Goal: Book appointment/travel/reservation

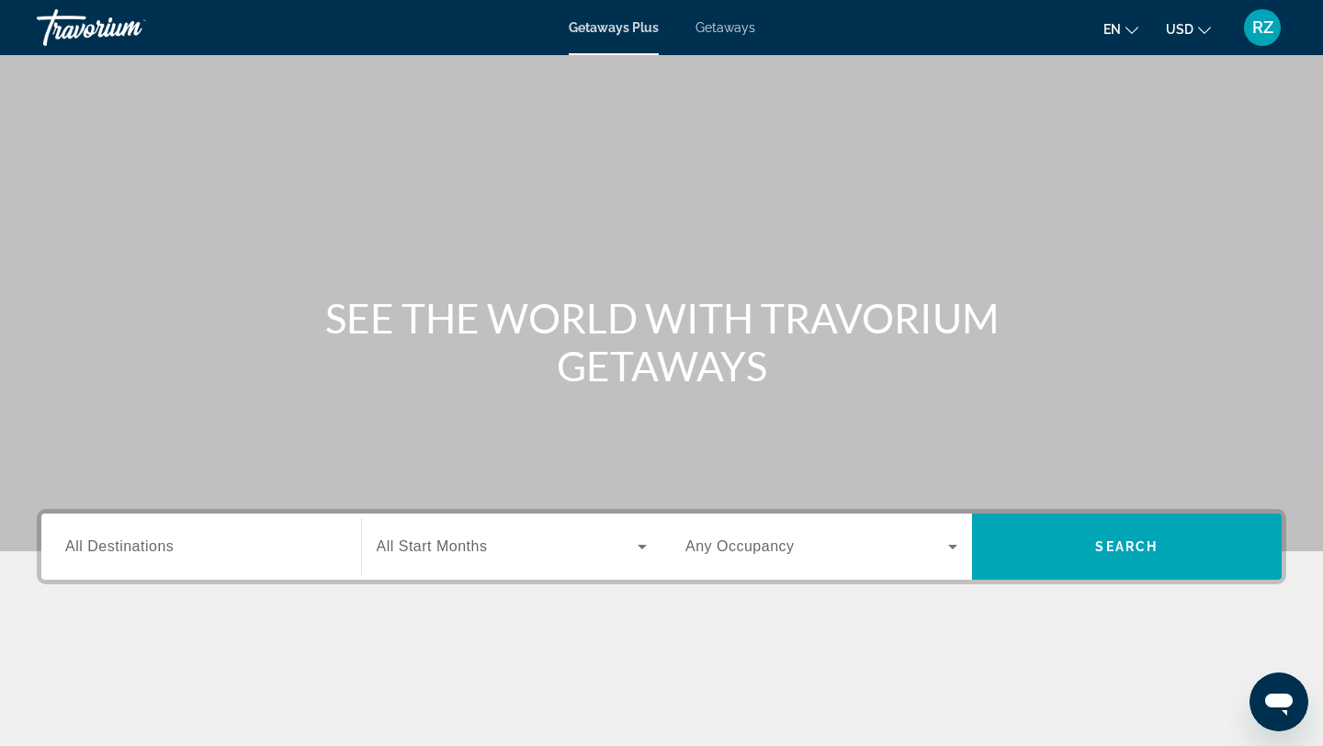
click at [224, 523] on div "Search widget" at bounding box center [201, 547] width 272 height 52
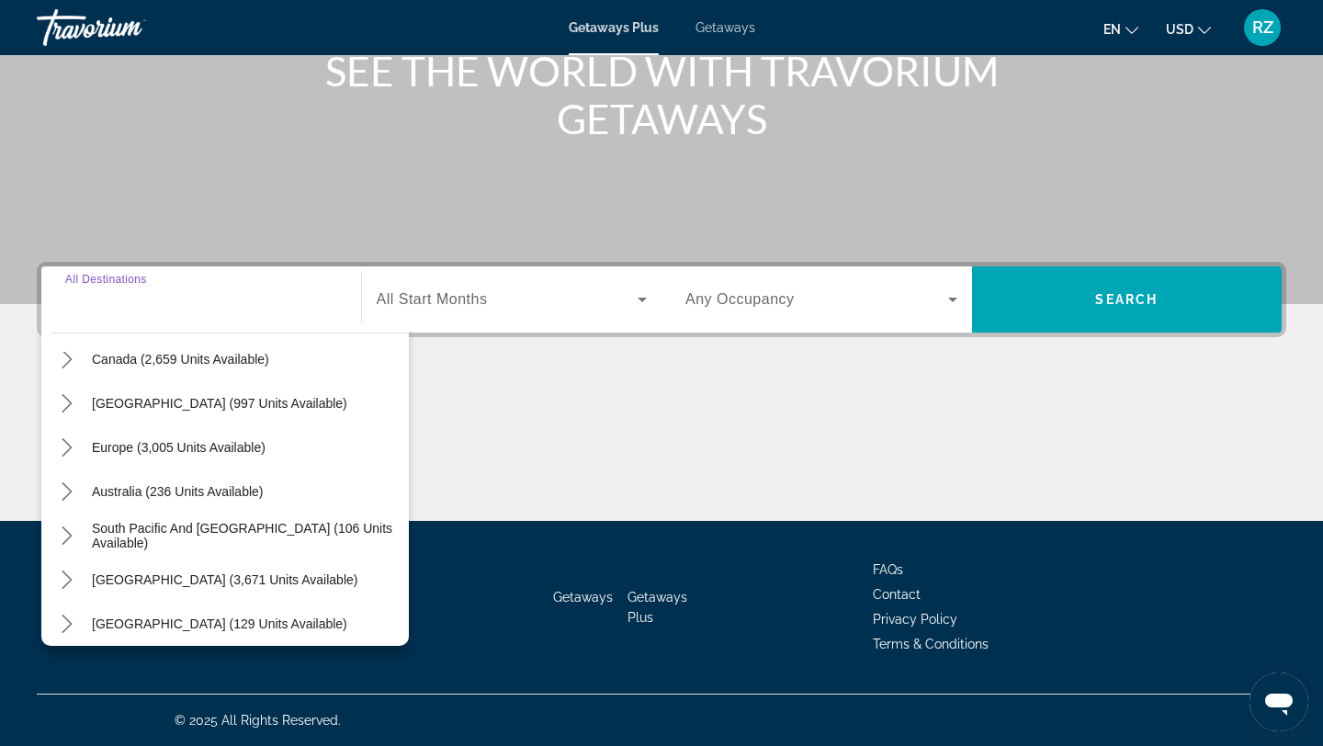
scroll to position [298, 0]
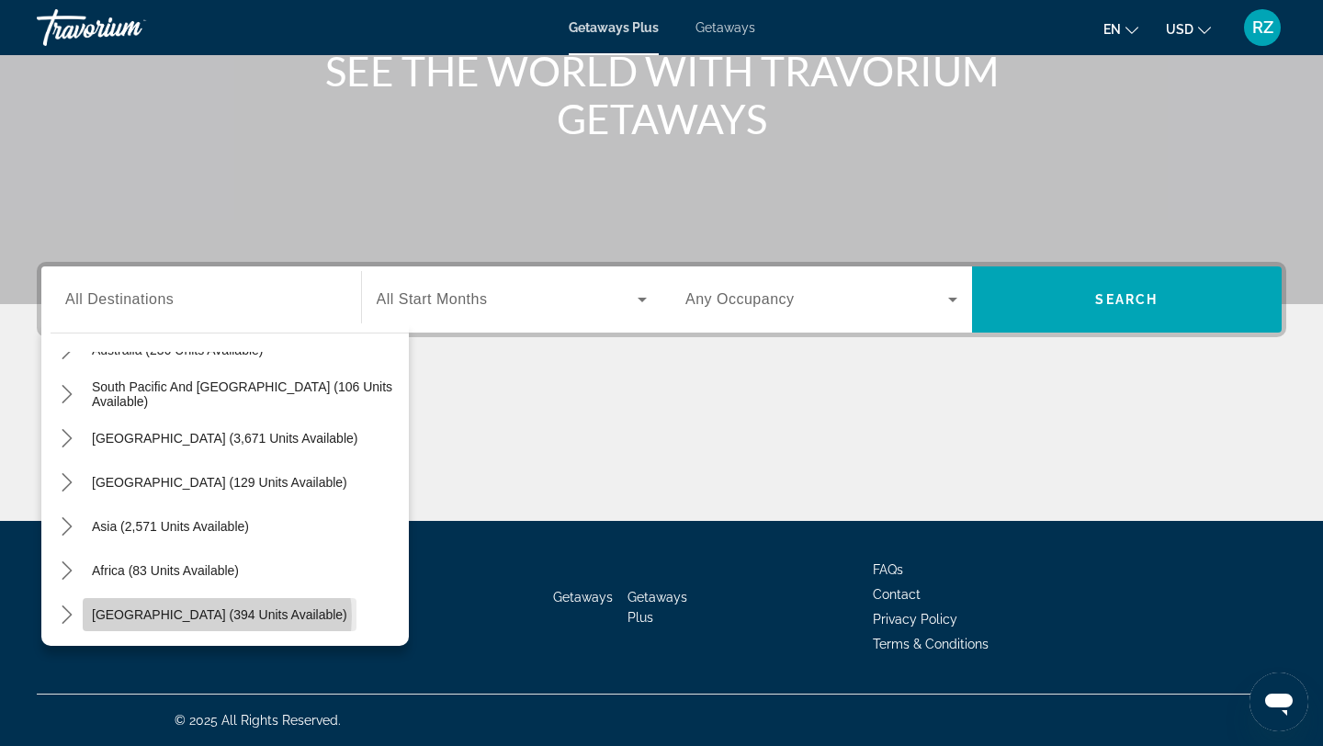
click at [217, 616] on span "[GEOGRAPHIC_DATA] (394 units available)" at bounding box center [219, 614] width 255 height 15
type input "**********"
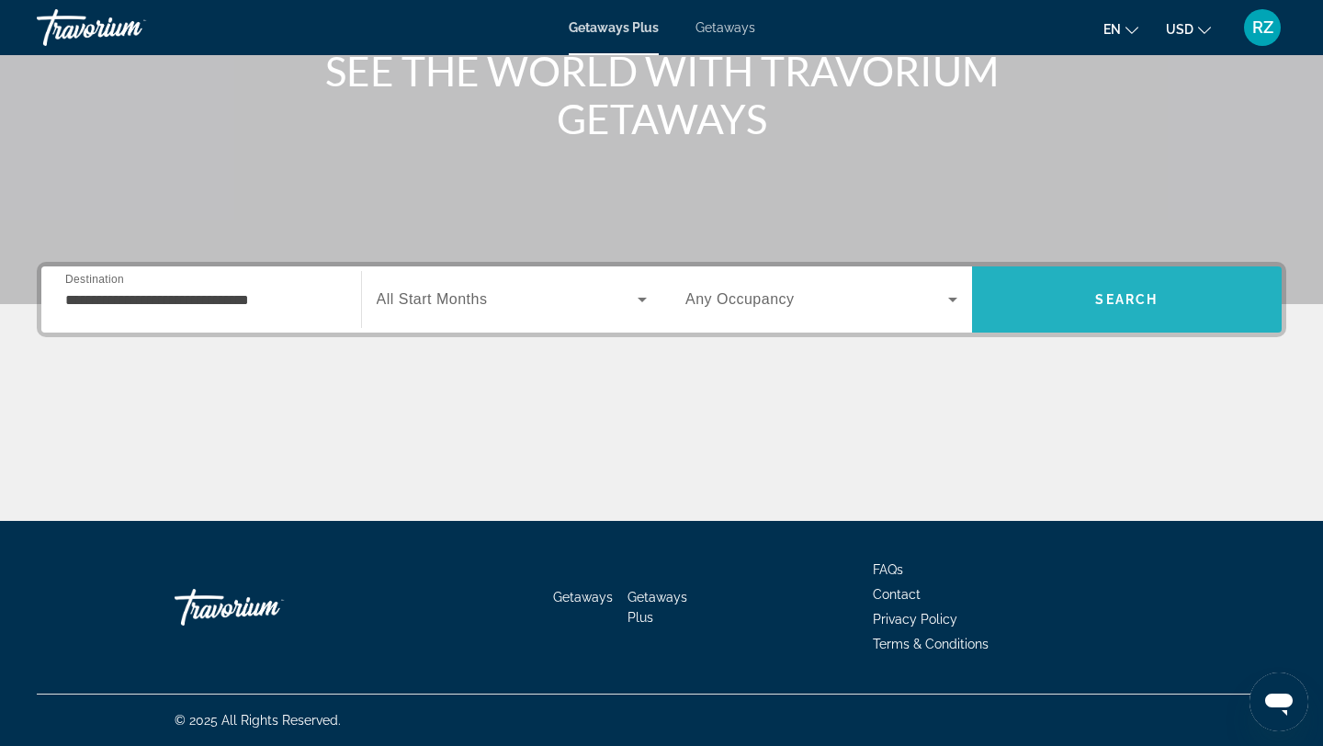
click at [1127, 309] on span "Search" at bounding box center [1127, 299] width 310 height 44
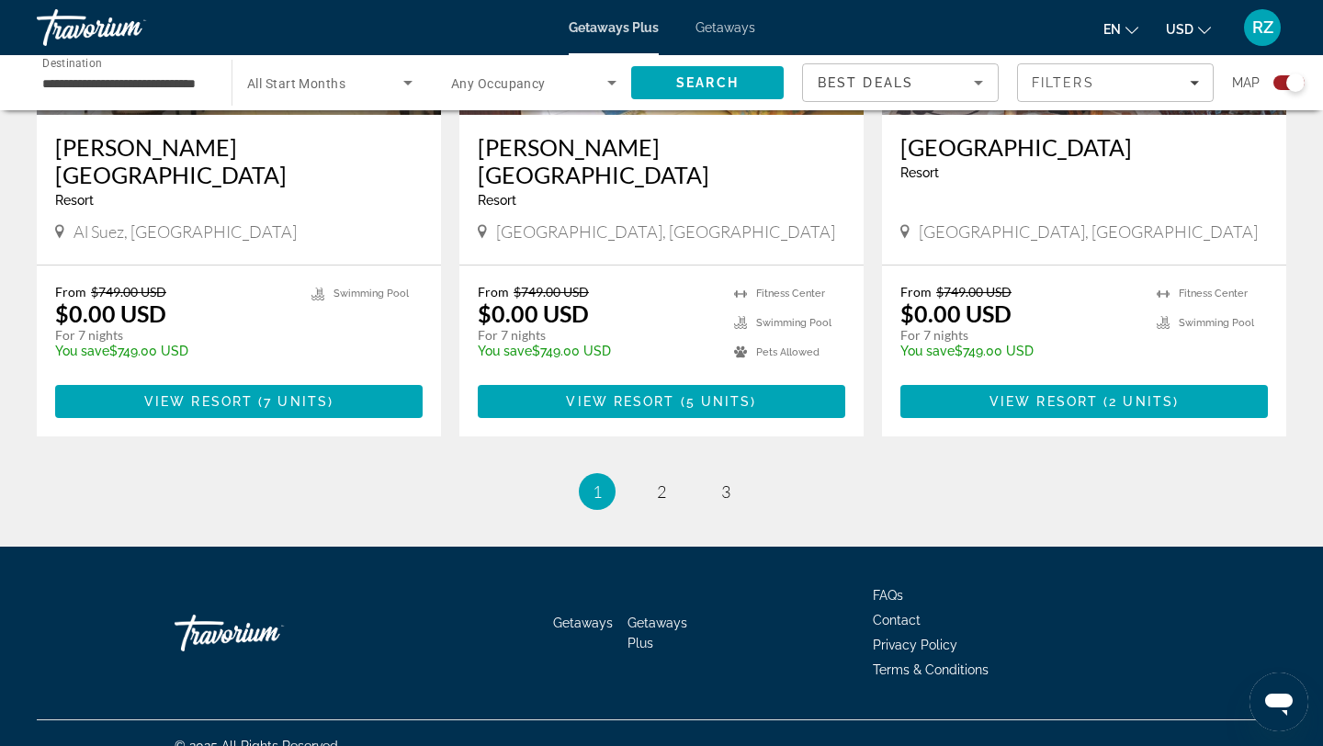
scroll to position [2822, 0]
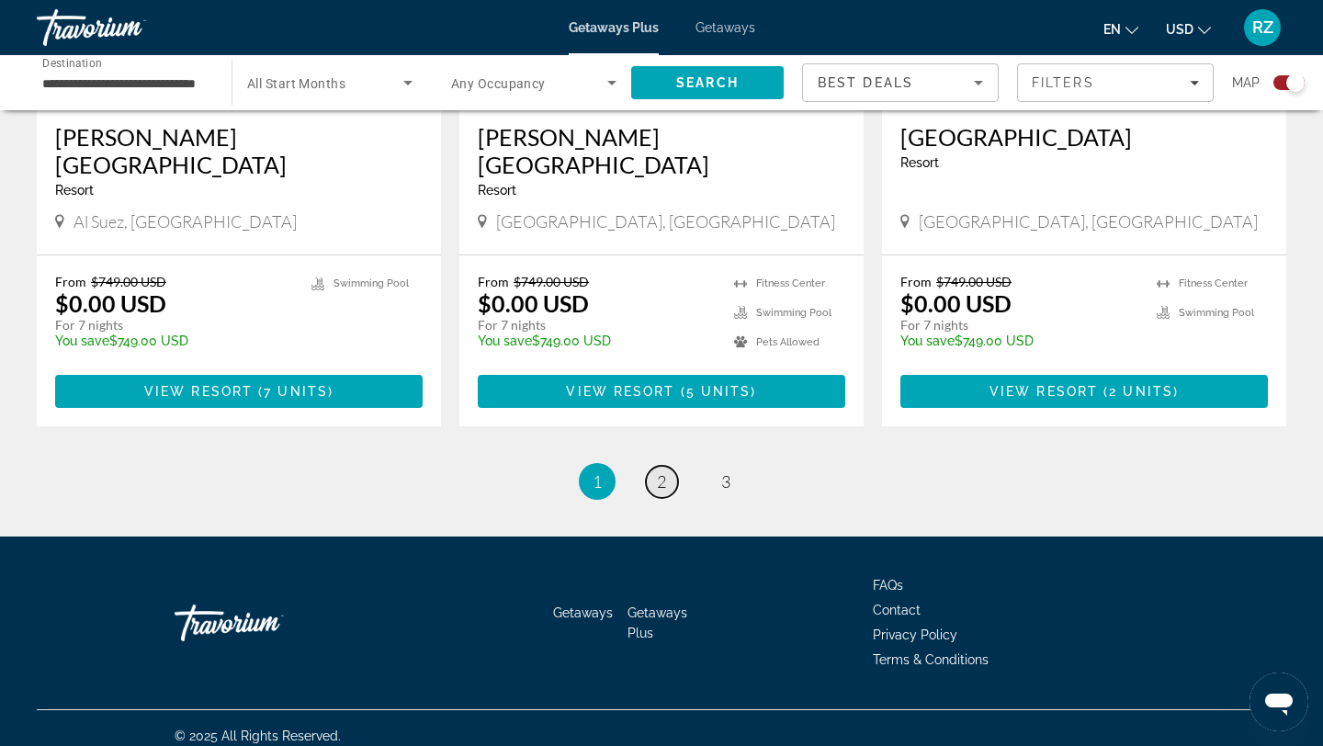
click at [655, 477] on link "page 2" at bounding box center [662, 482] width 32 height 32
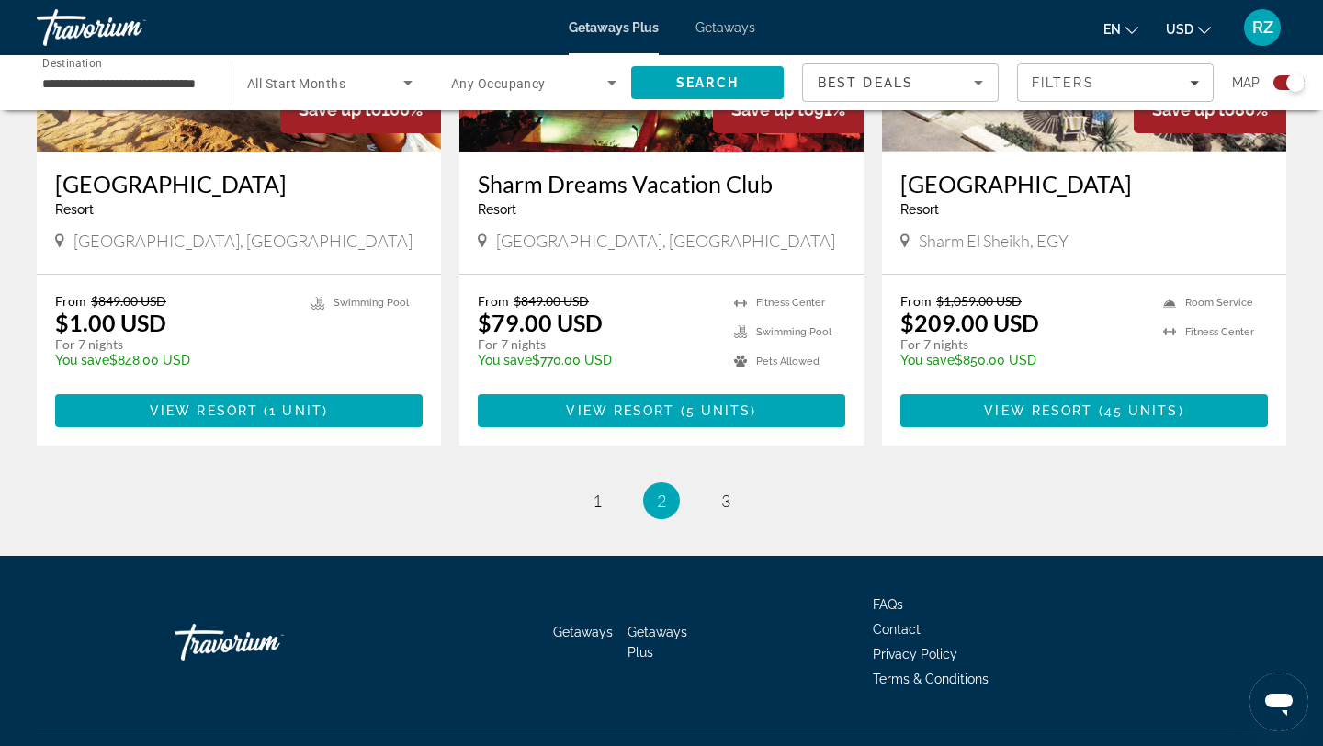
scroll to position [2792, 0]
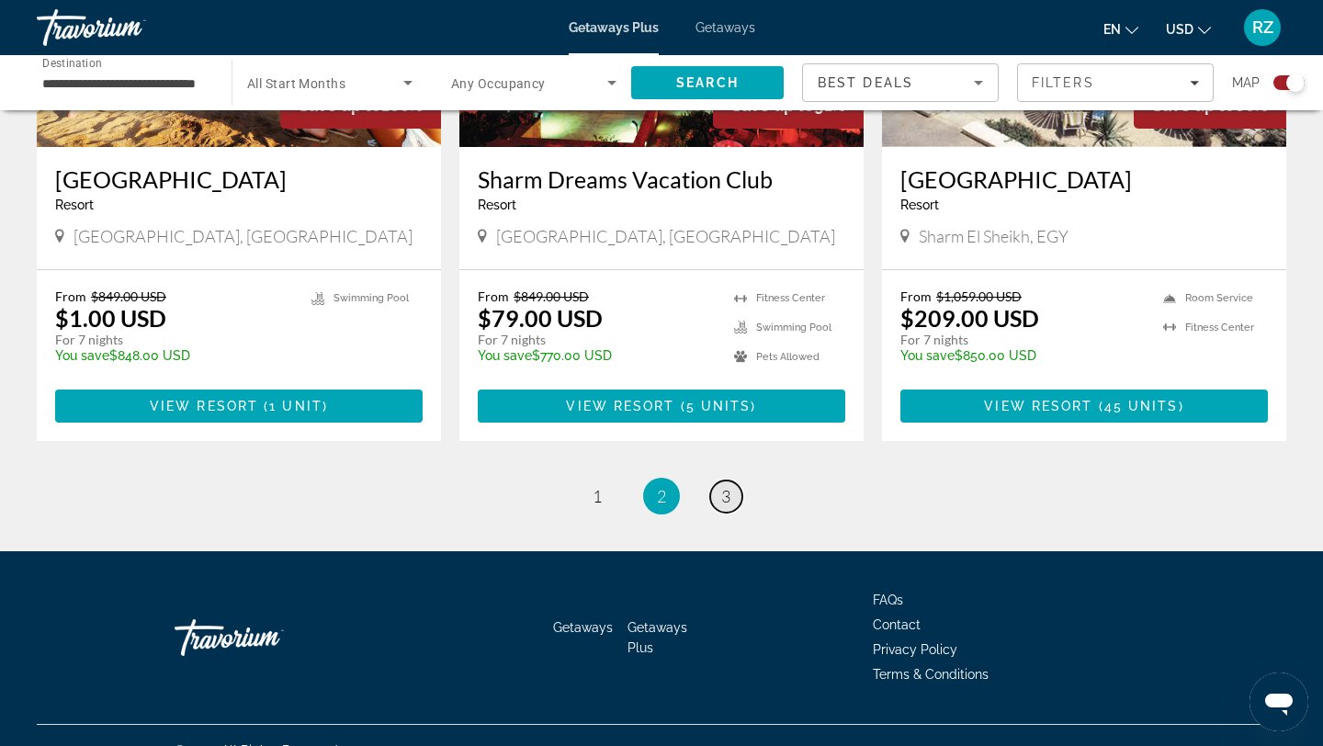
click at [730, 480] on link "page 3" at bounding box center [726, 496] width 32 height 32
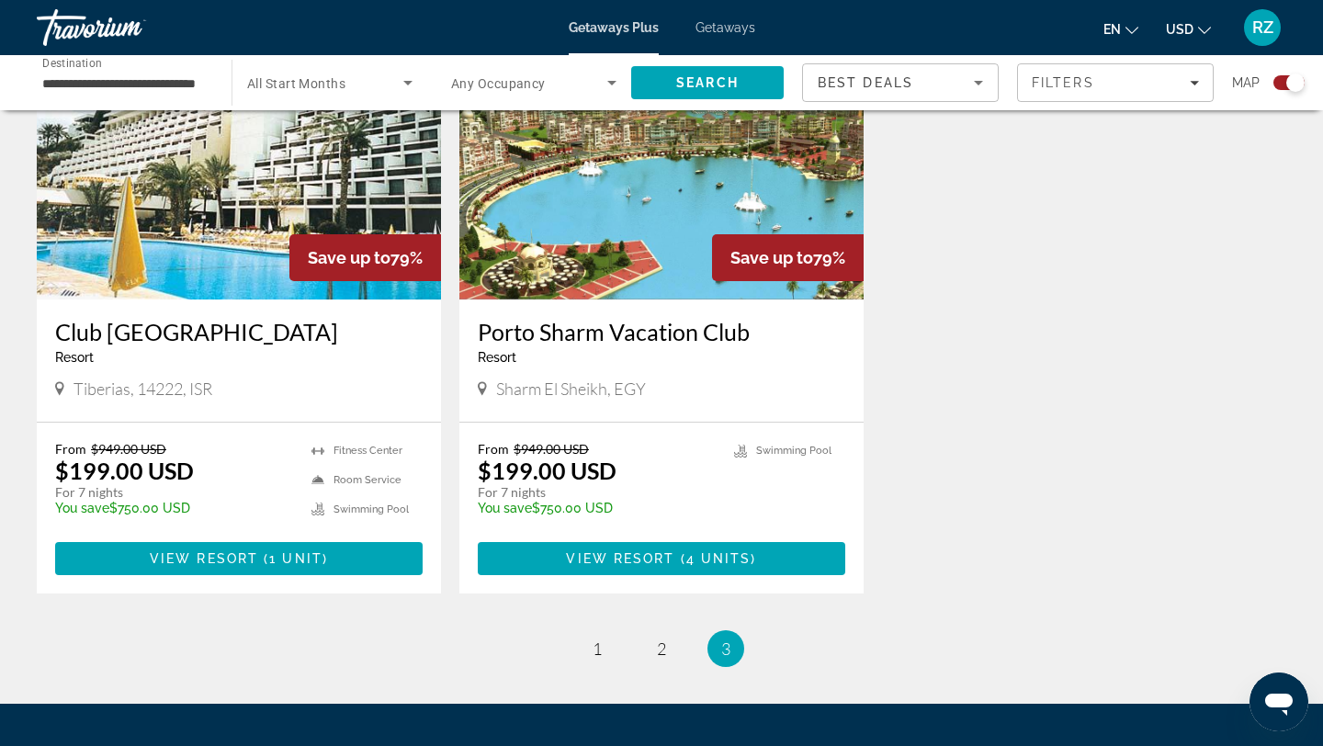
scroll to position [731, 0]
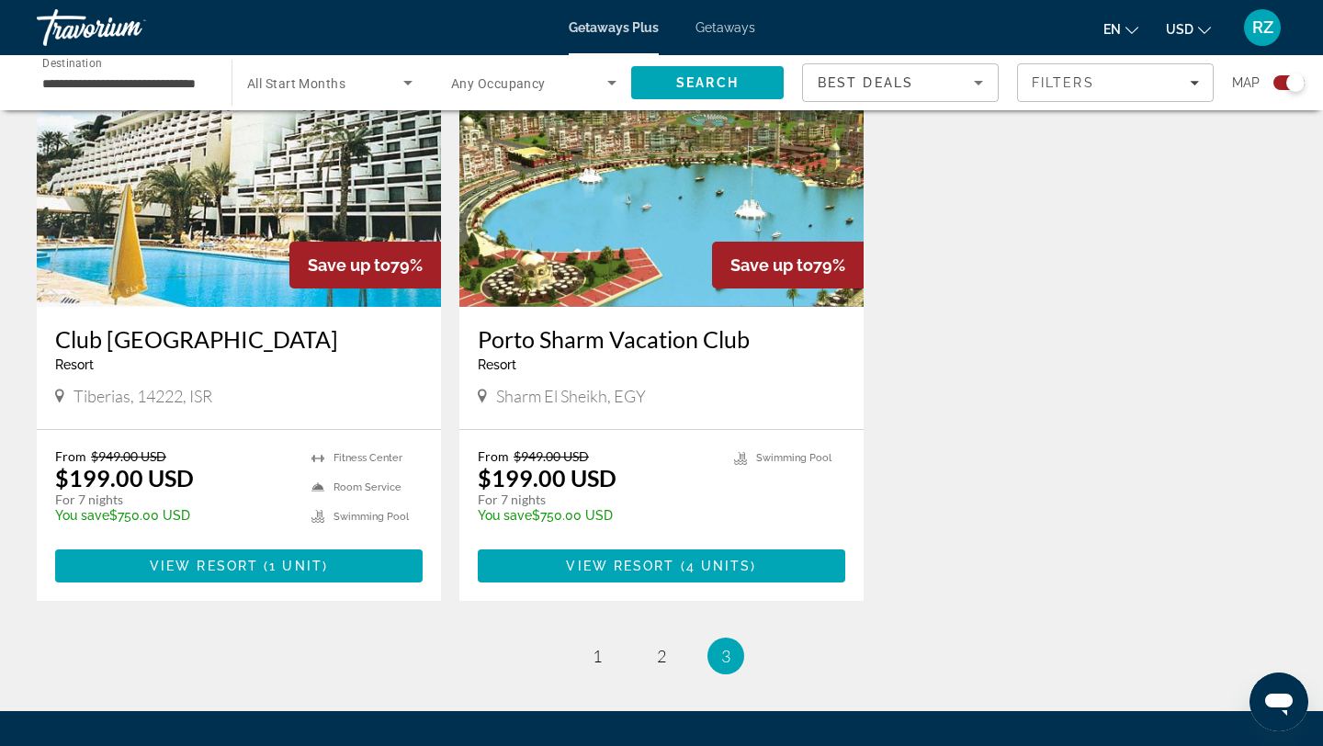
click at [741, 20] on span "Getaways" at bounding box center [725, 27] width 60 height 15
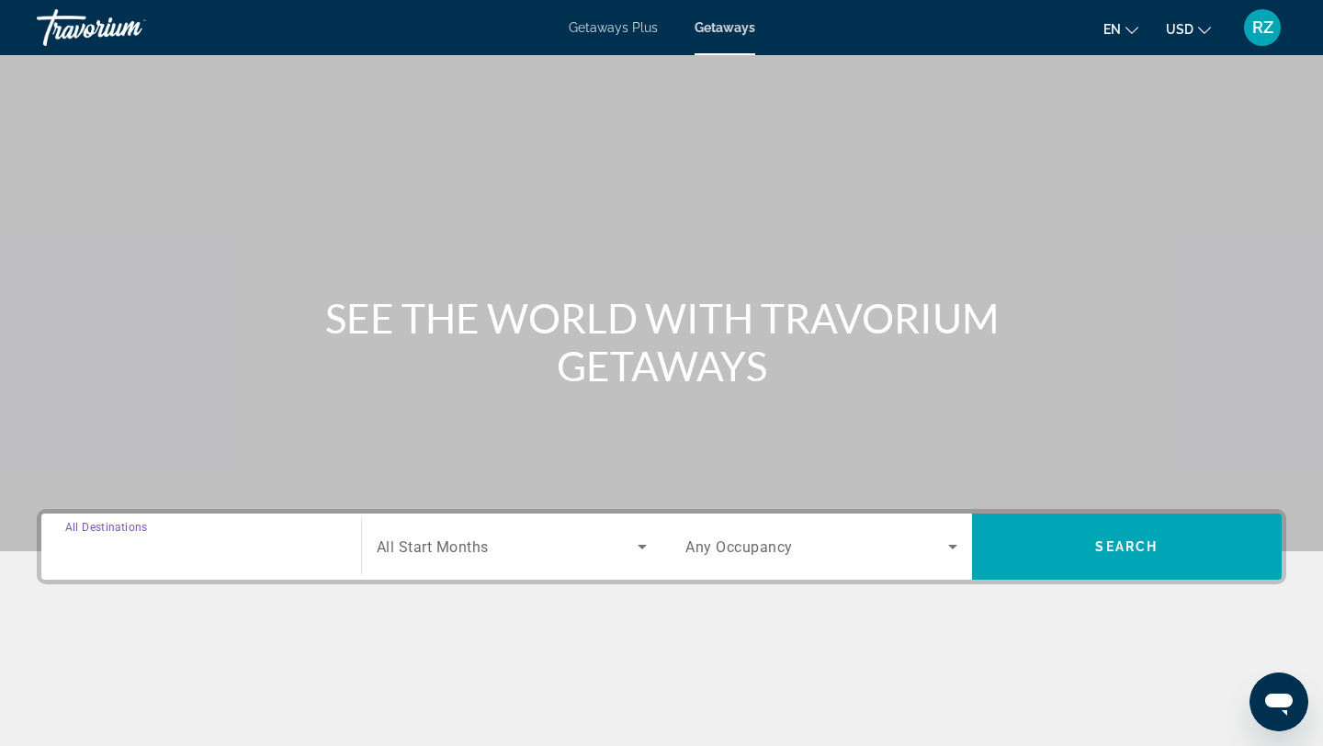
click at [215, 554] on input "Destination All Destinations" at bounding box center [201, 547] width 272 height 22
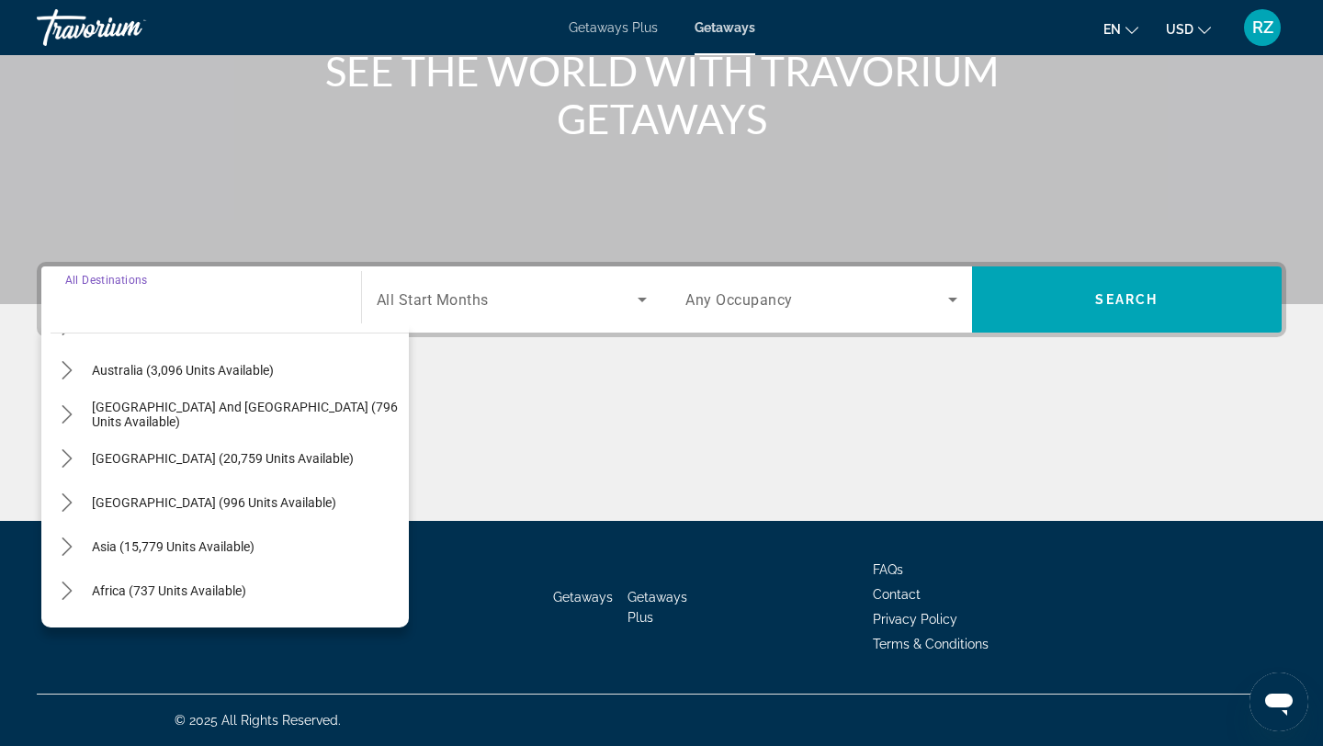
scroll to position [298, 0]
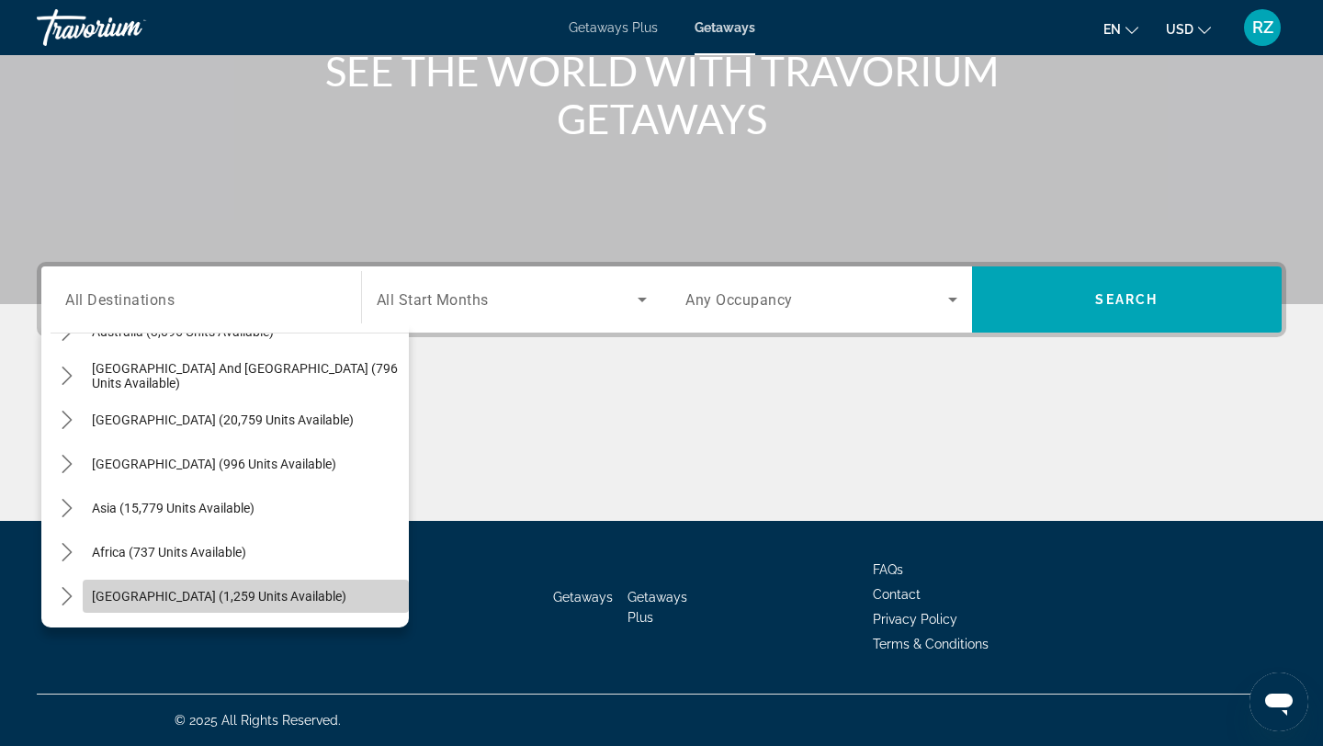
click at [203, 599] on span "Middle East (1,259 units available)" at bounding box center [219, 596] width 254 height 15
type input "**********"
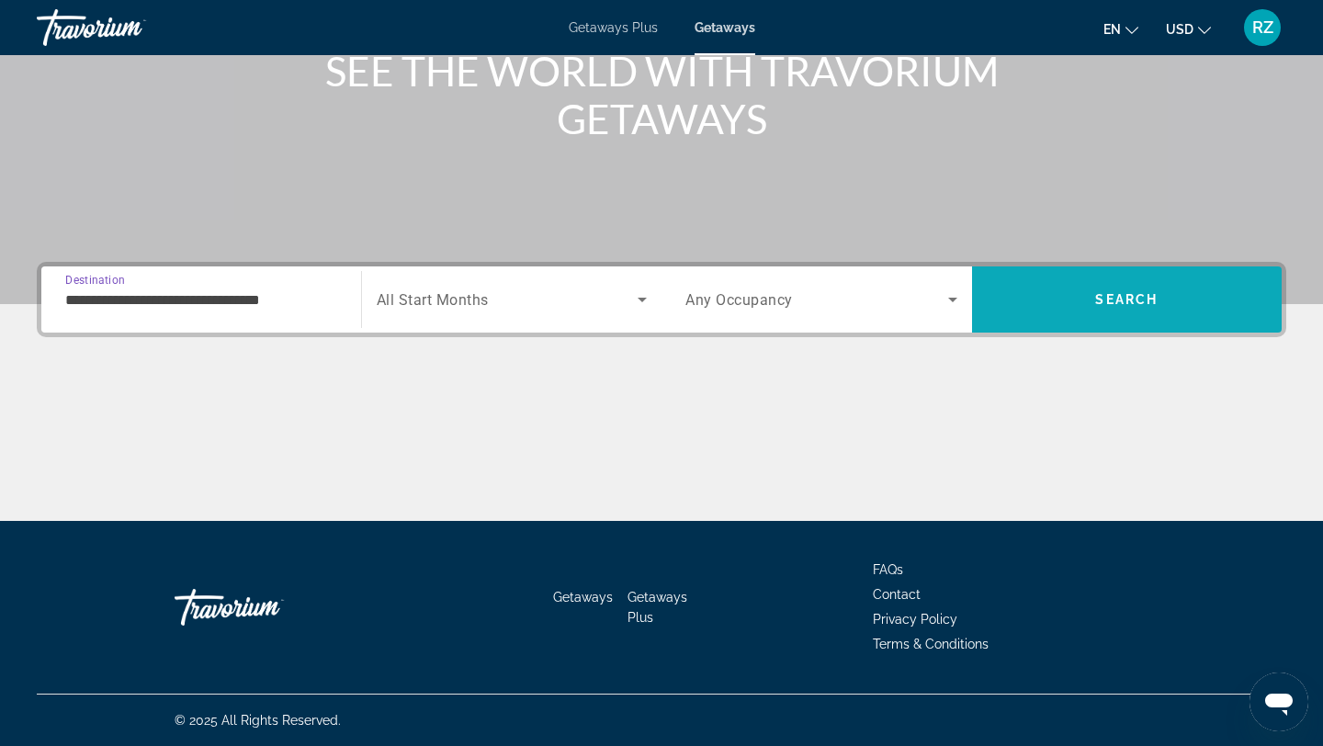
click at [1038, 295] on span "Search" at bounding box center [1127, 299] width 310 height 44
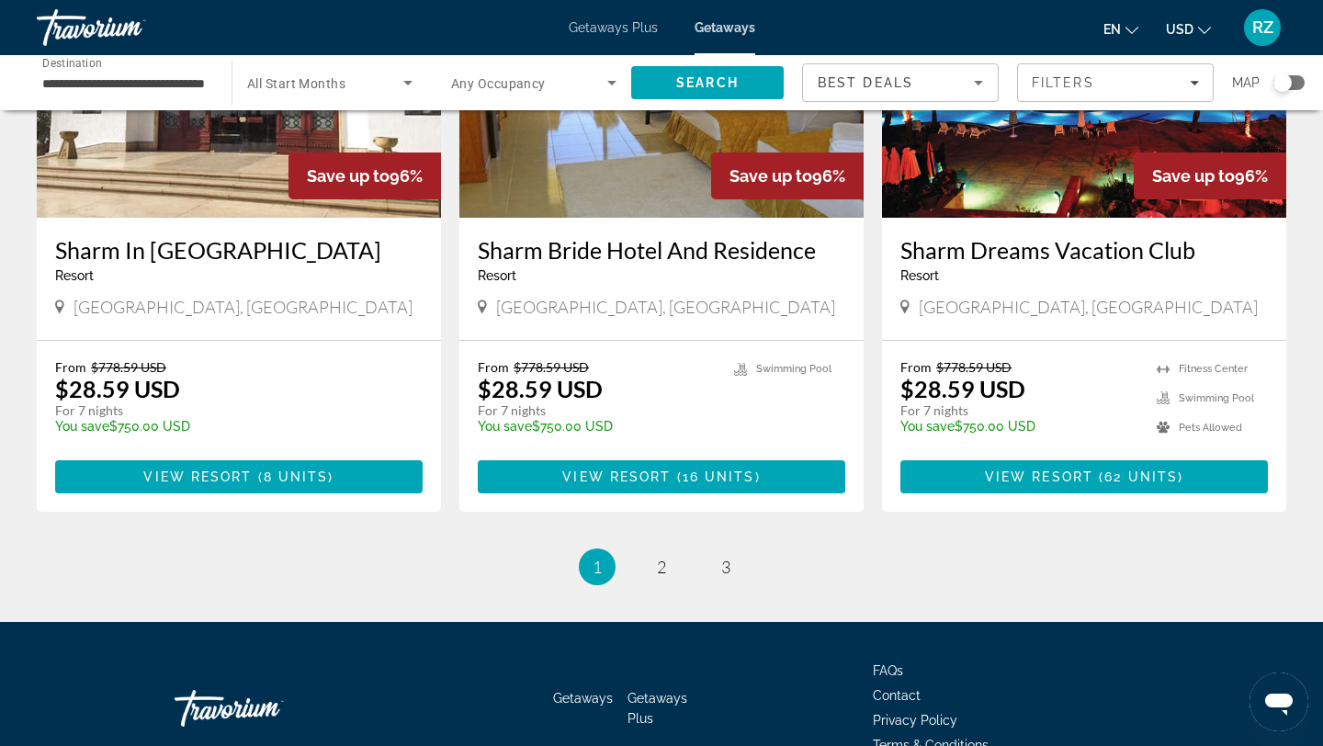
scroll to position [2163, 0]
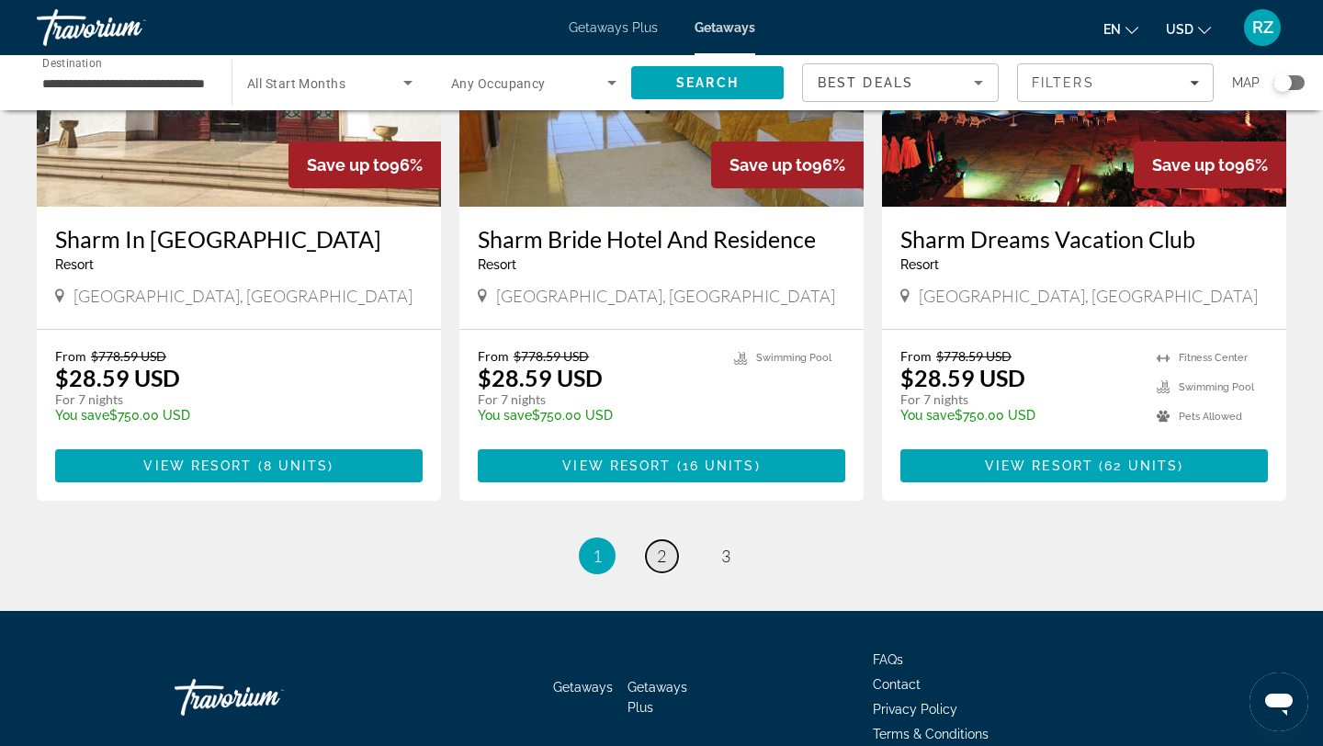
click at [658, 546] on span "2" at bounding box center [661, 556] width 9 height 20
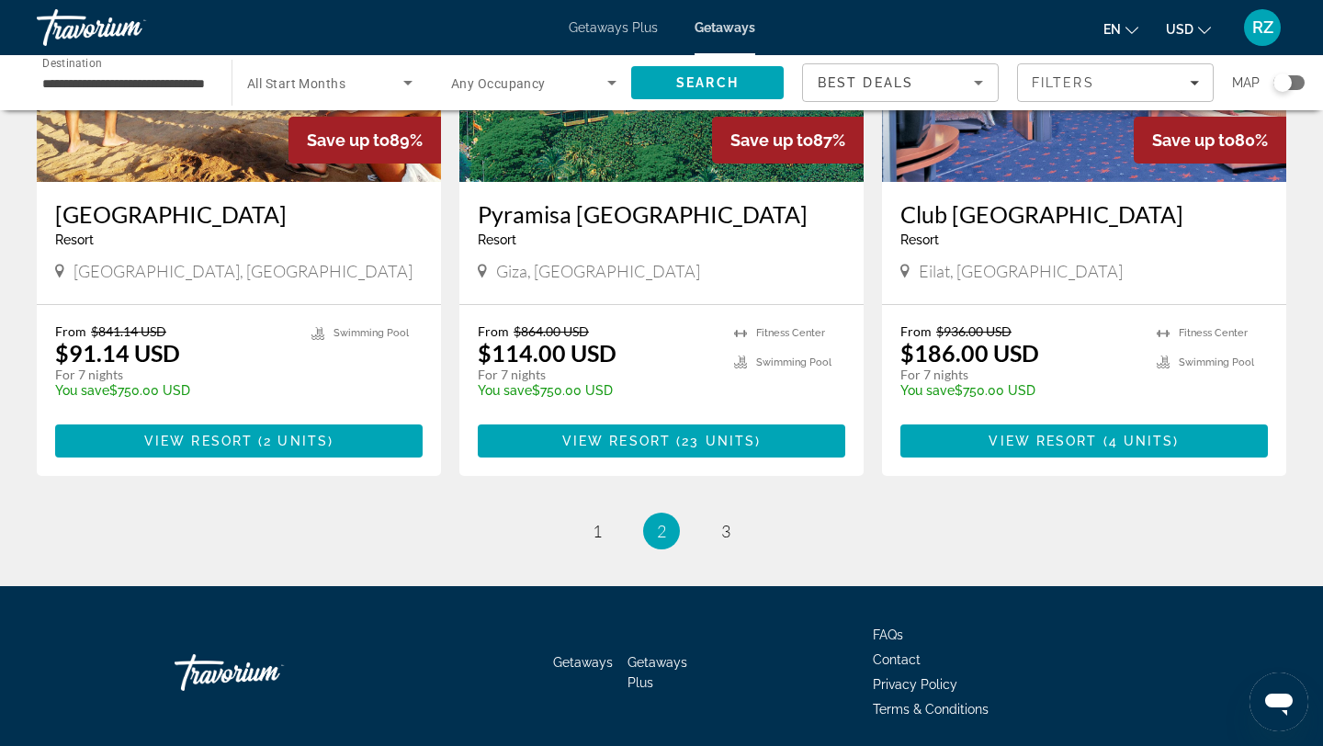
scroll to position [2219, 0]
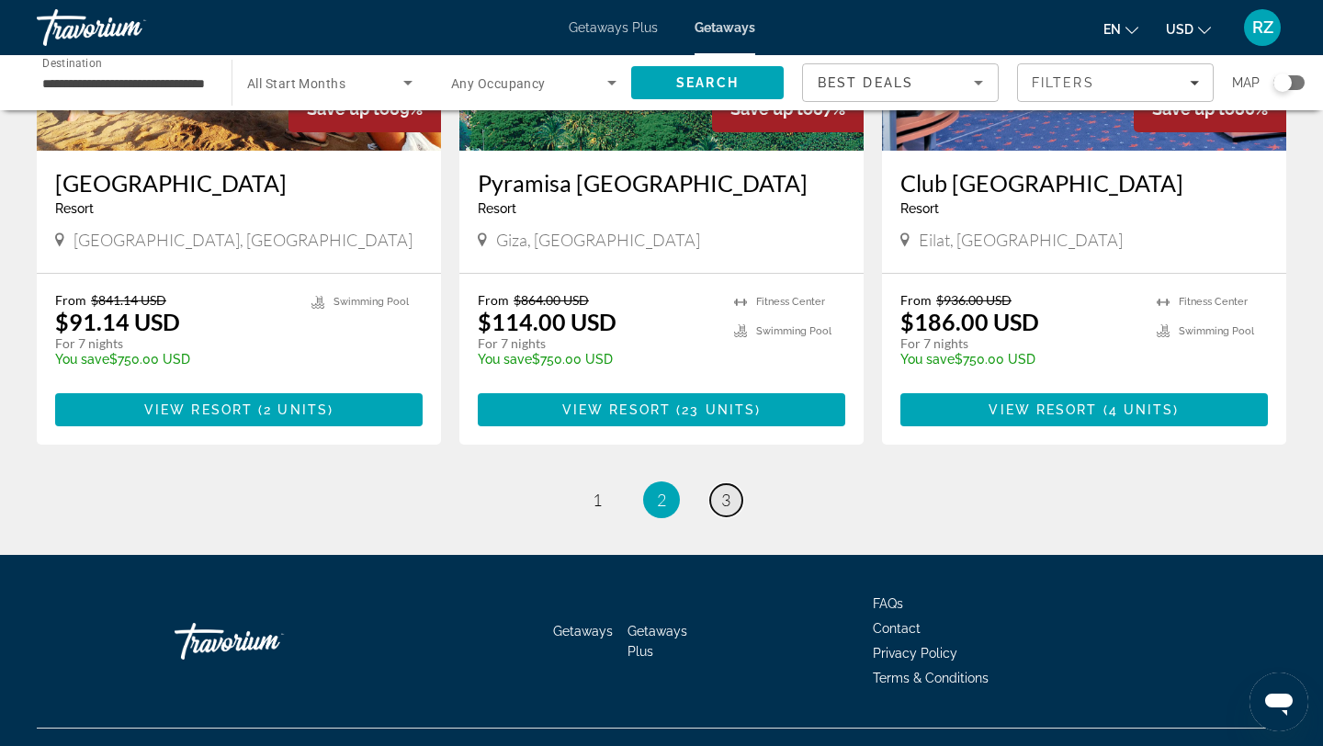
click at [721, 500] on span "3" at bounding box center [725, 500] width 9 height 20
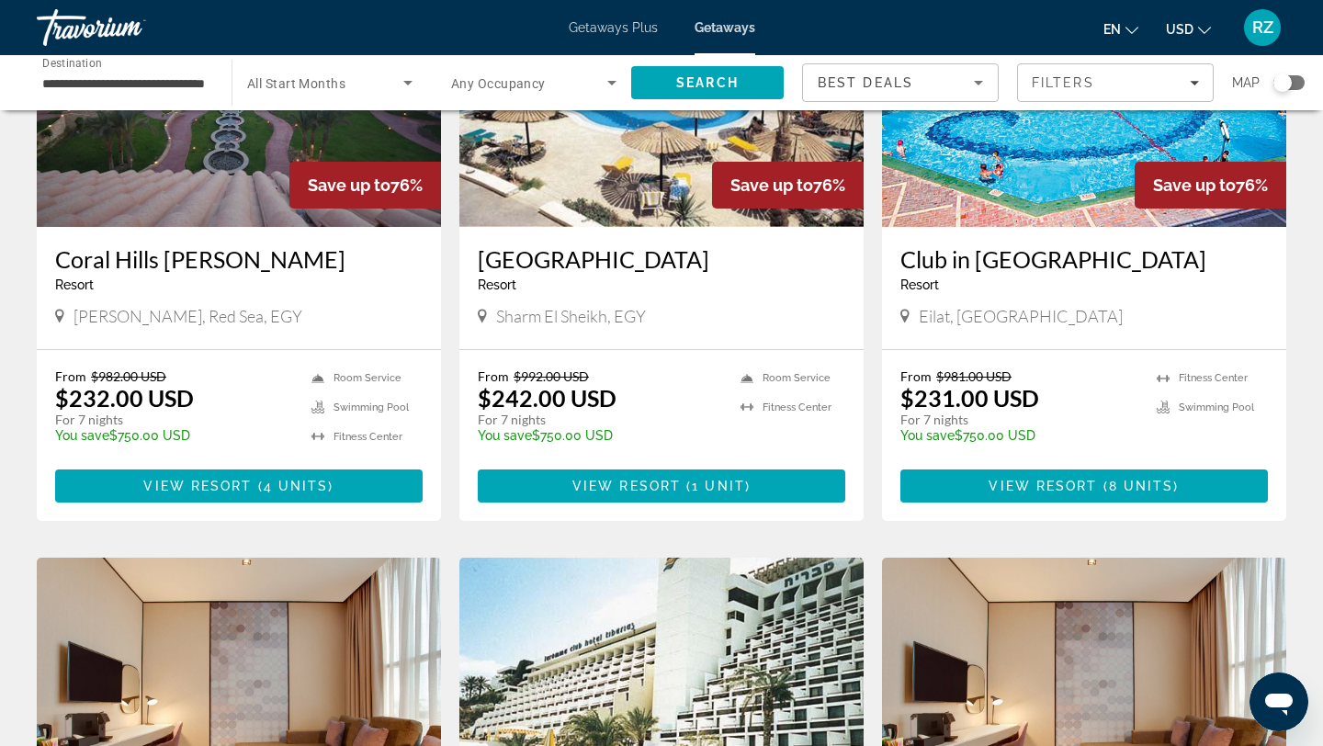
scroll to position [874, 0]
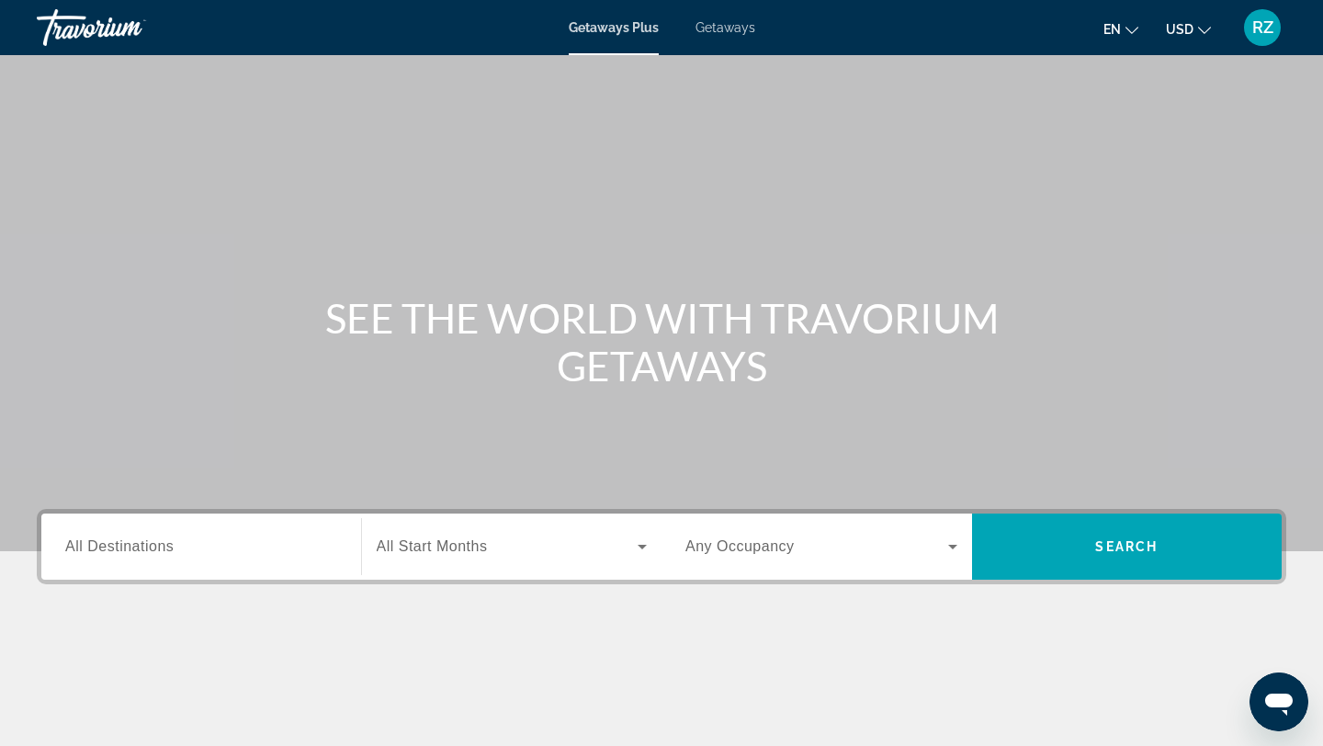
click at [231, 578] on div "Destination All Destinations" at bounding box center [201, 546] width 301 height 66
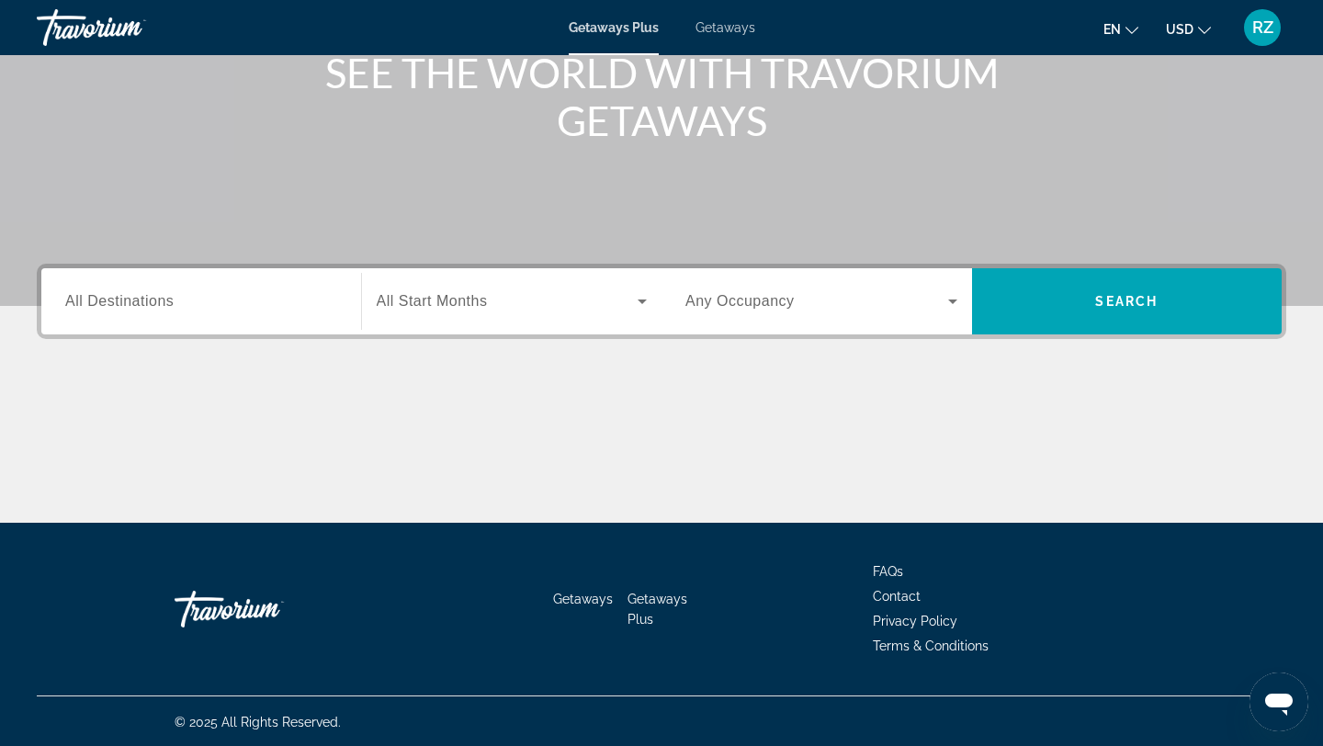
scroll to position [247, 0]
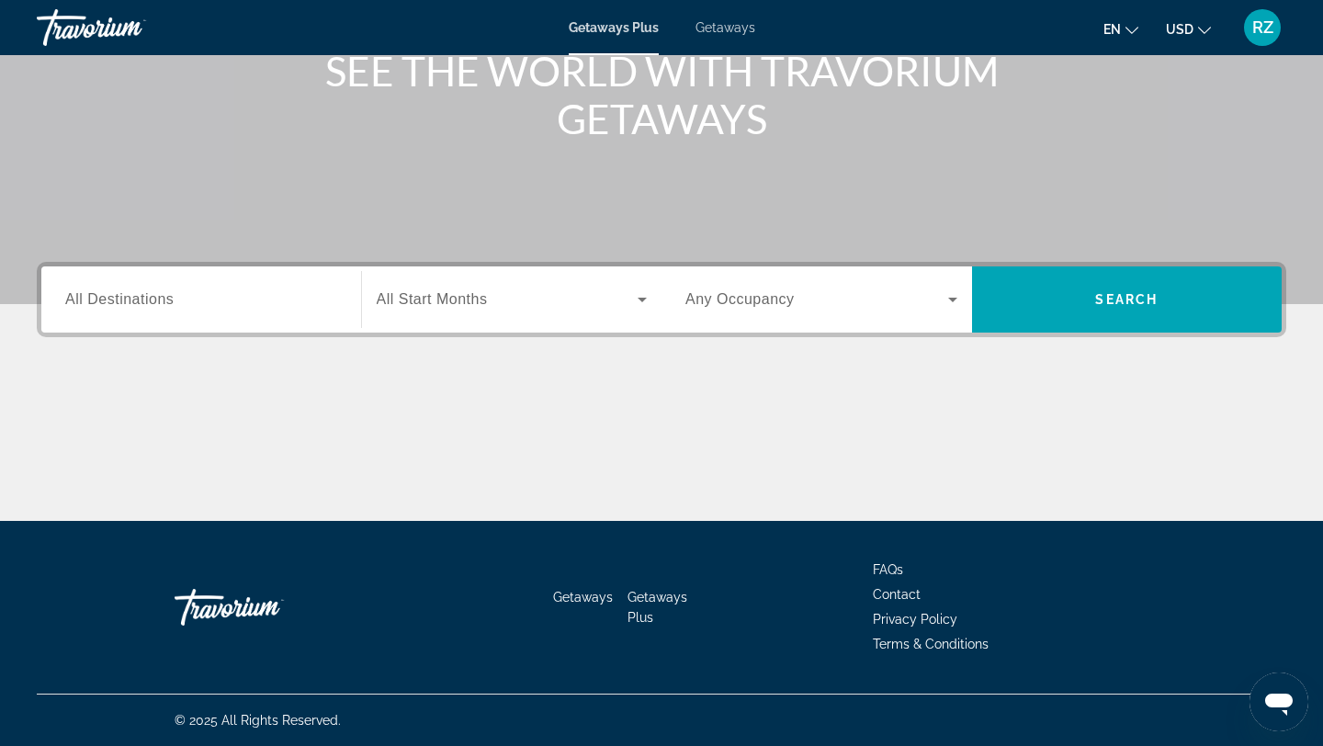
click at [118, 312] on div "Search widget" at bounding box center [201, 300] width 272 height 52
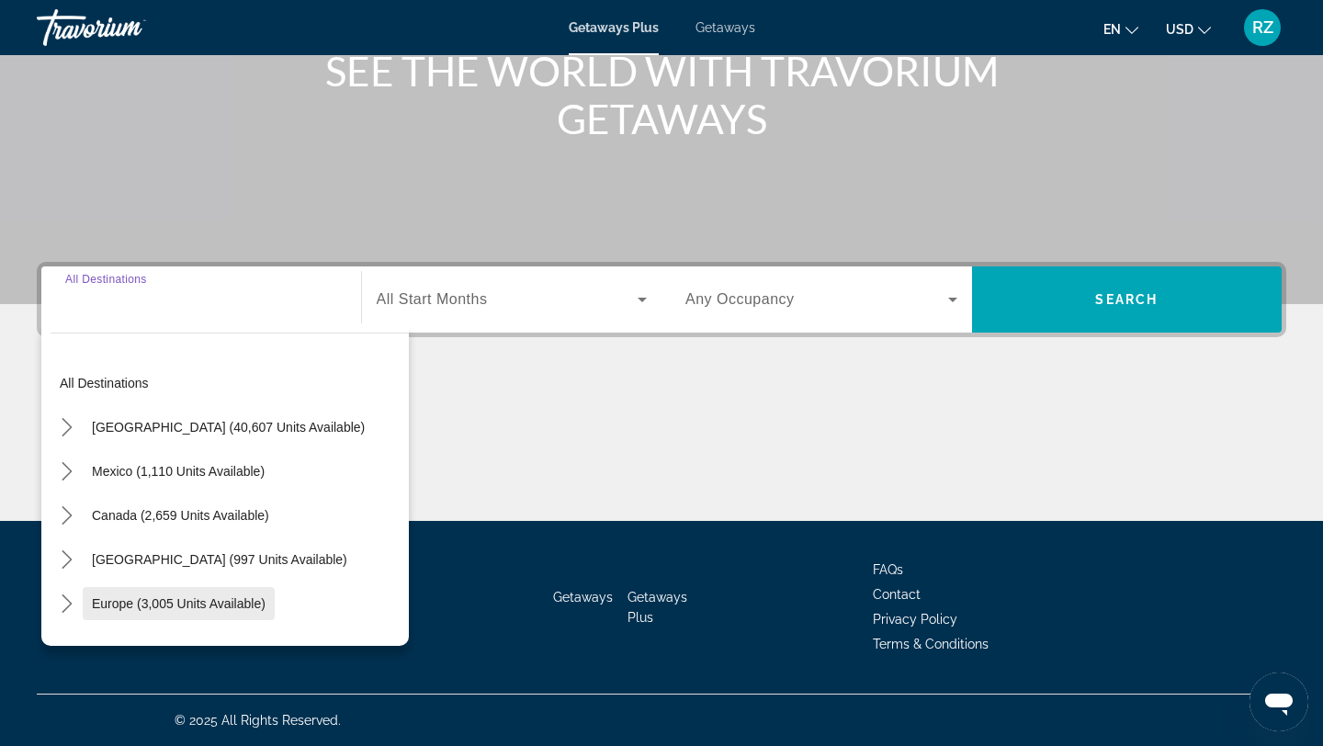
click at [142, 609] on span "Europe (3,005 units available)" at bounding box center [179, 603] width 174 height 15
type input "**********"
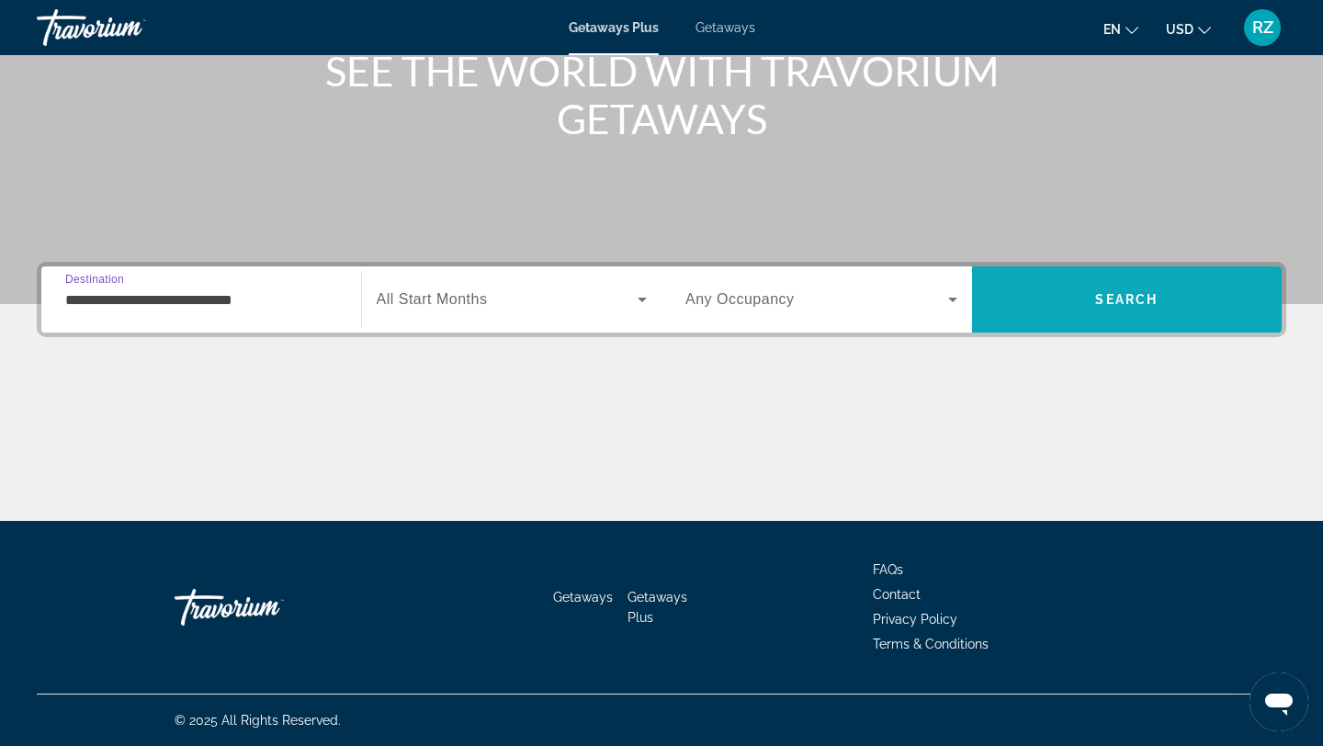
click at [1162, 307] on span "Search" at bounding box center [1127, 299] width 310 height 44
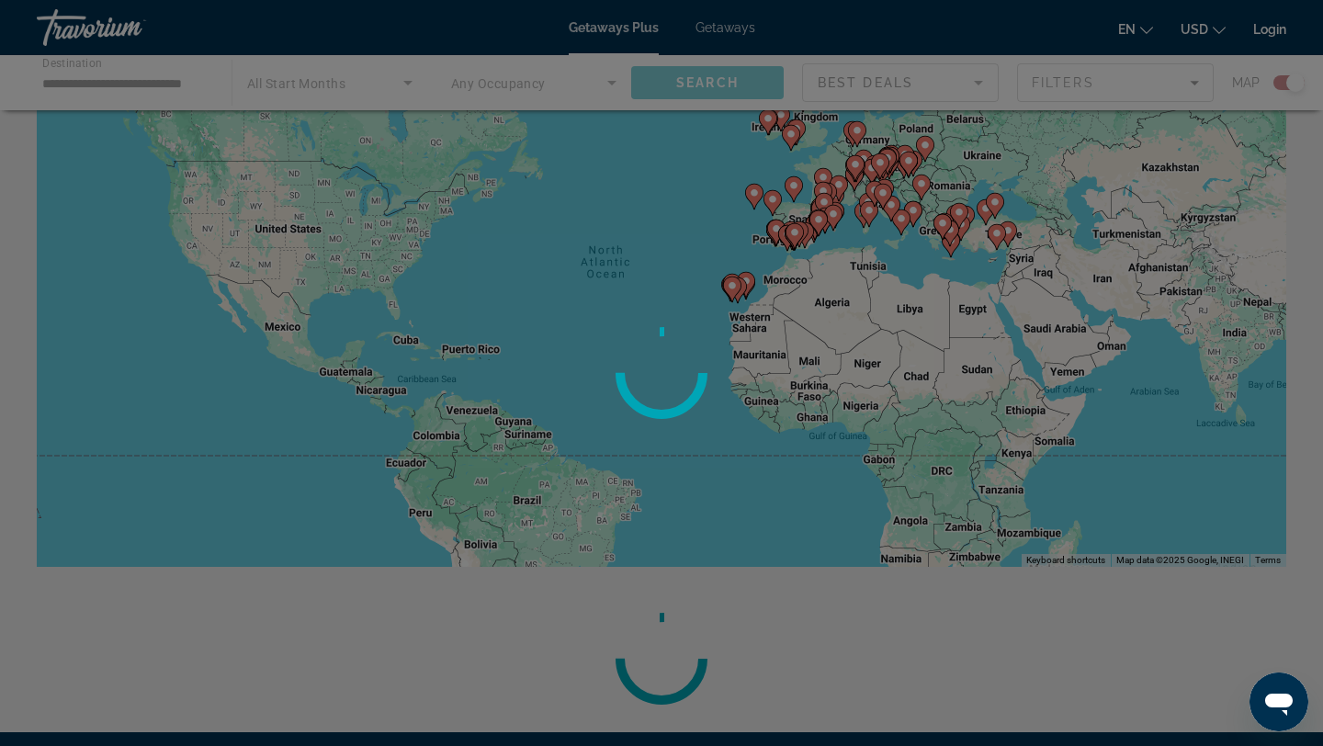
scroll to position [324, 0]
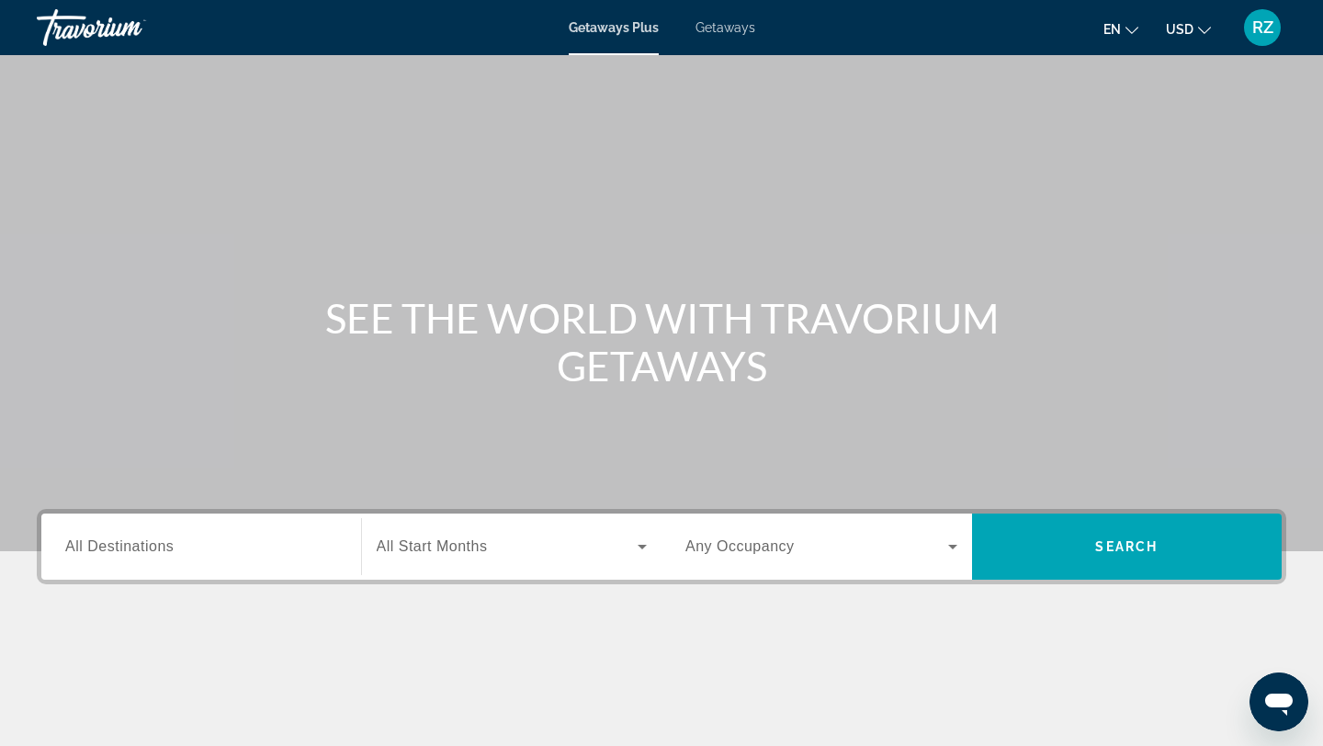
click at [164, 544] on span "All Destinations" at bounding box center [119, 546] width 108 height 16
click at [164, 544] on input "Destination All Destinations" at bounding box center [201, 547] width 272 height 22
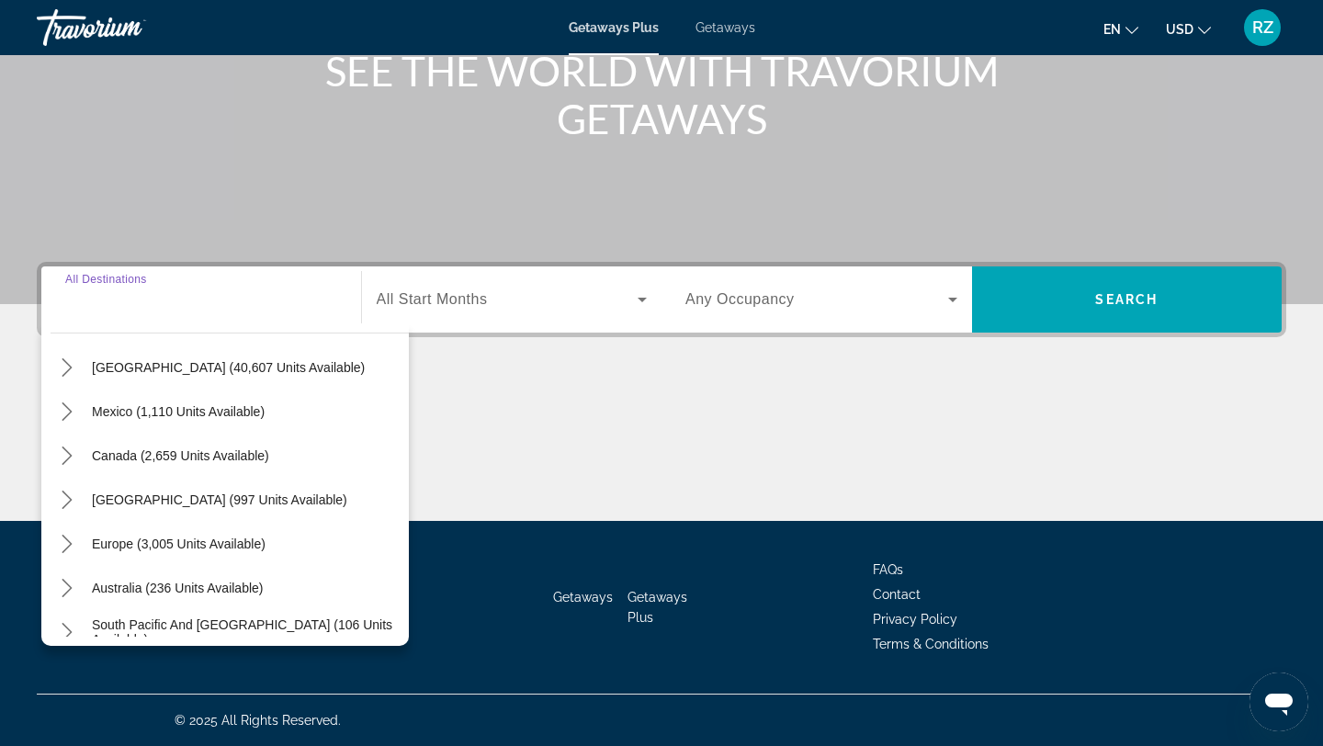
scroll to position [62, 0]
click at [164, 544] on span "Europe (3,005 units available)" at bounding box center [179, 541] width 174 height 15
type input "**********"
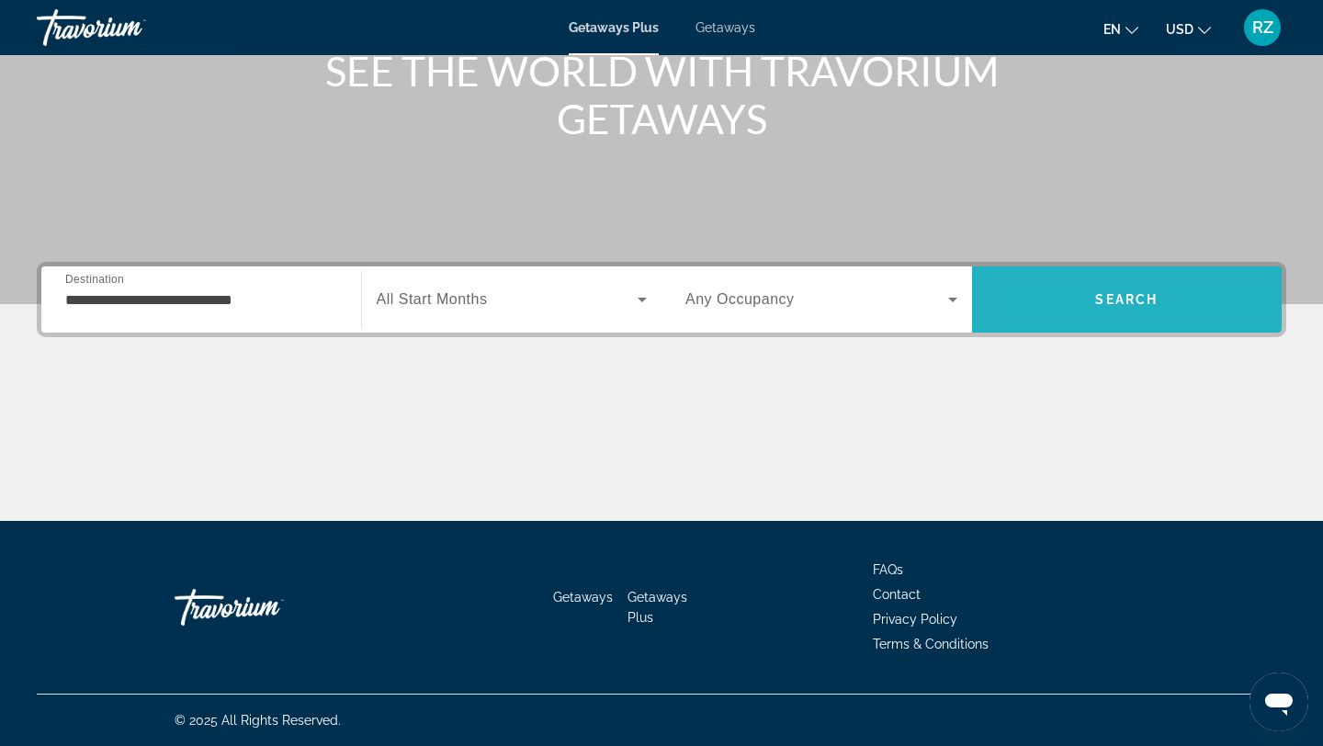
click at [1083, 301] on span "Search" at bounding box center [1127, 299] width 310 height 44
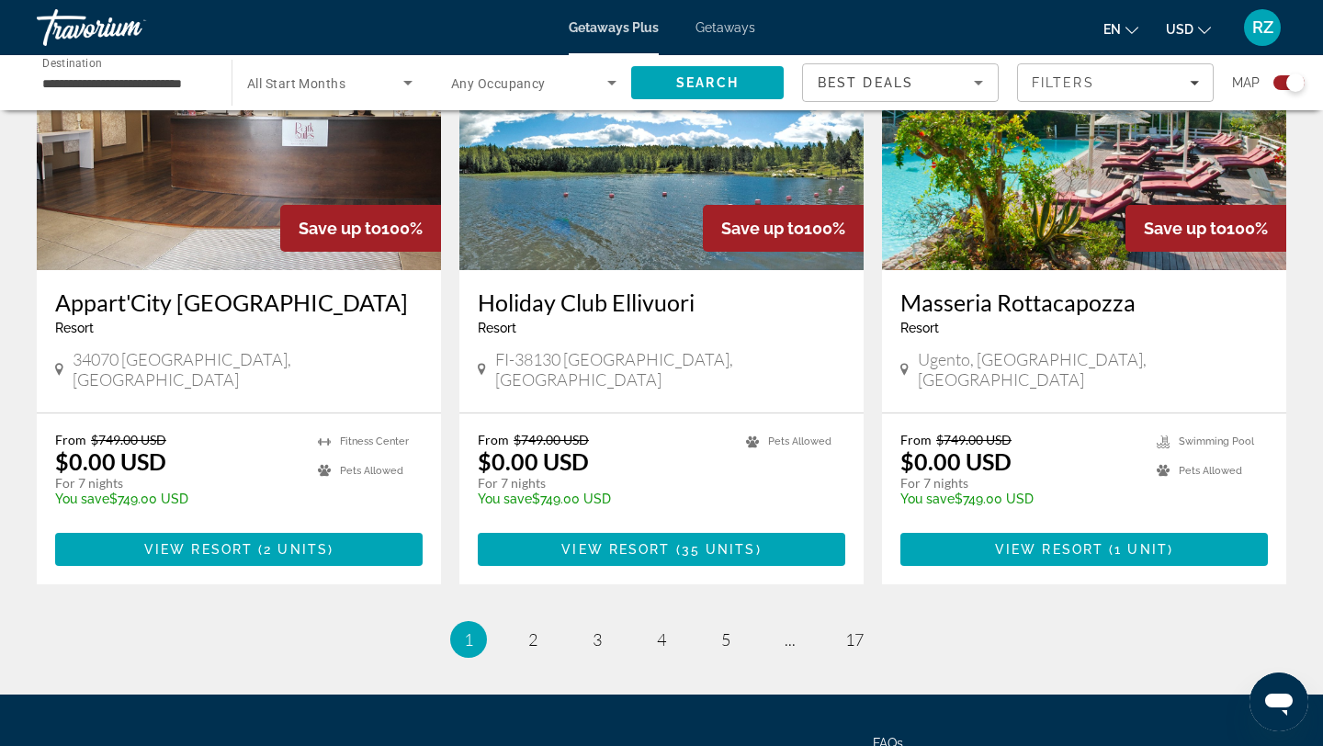
scroll to position [2815, 0]
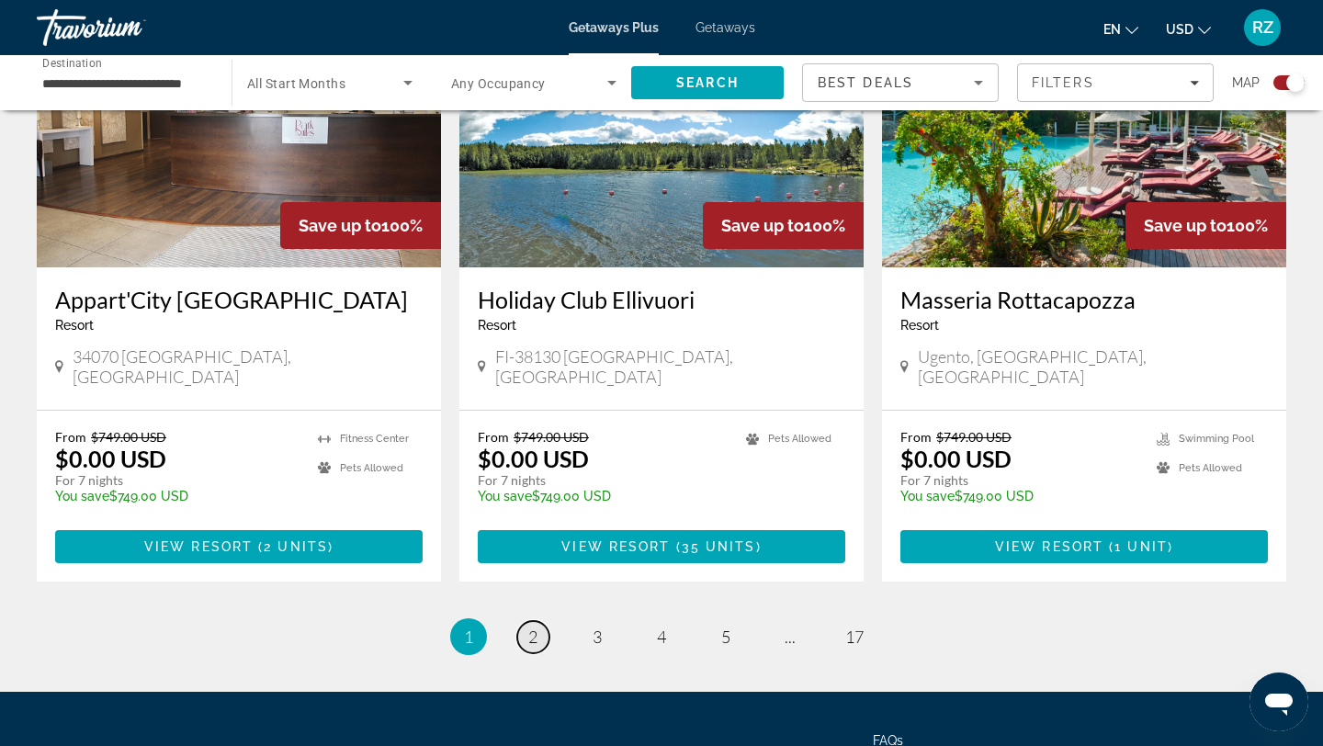
click at [542, 621] on link "page 2" at bounding box center [533, 637] width 32 height 32
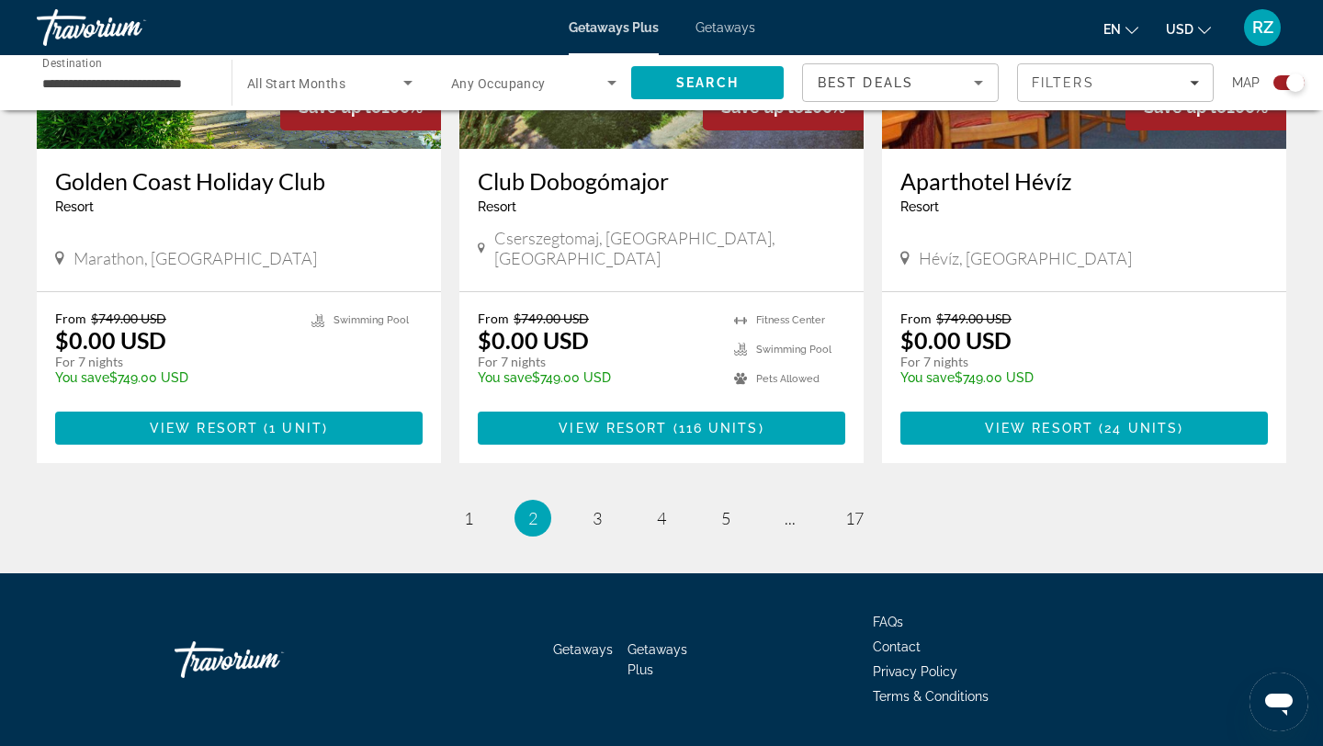
scroll to position [2823, 0]
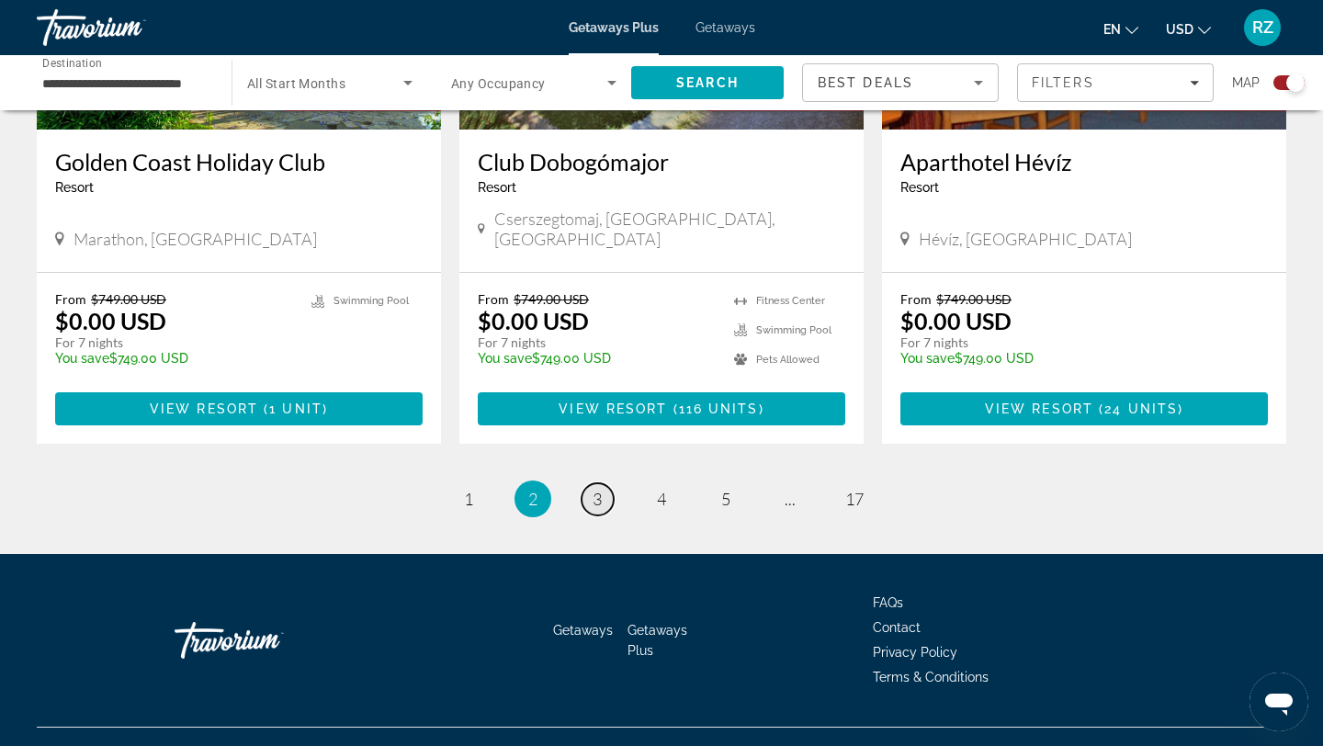
click at [597, 489] on span "3" at bounding box center [596, 499] width 9 height 20
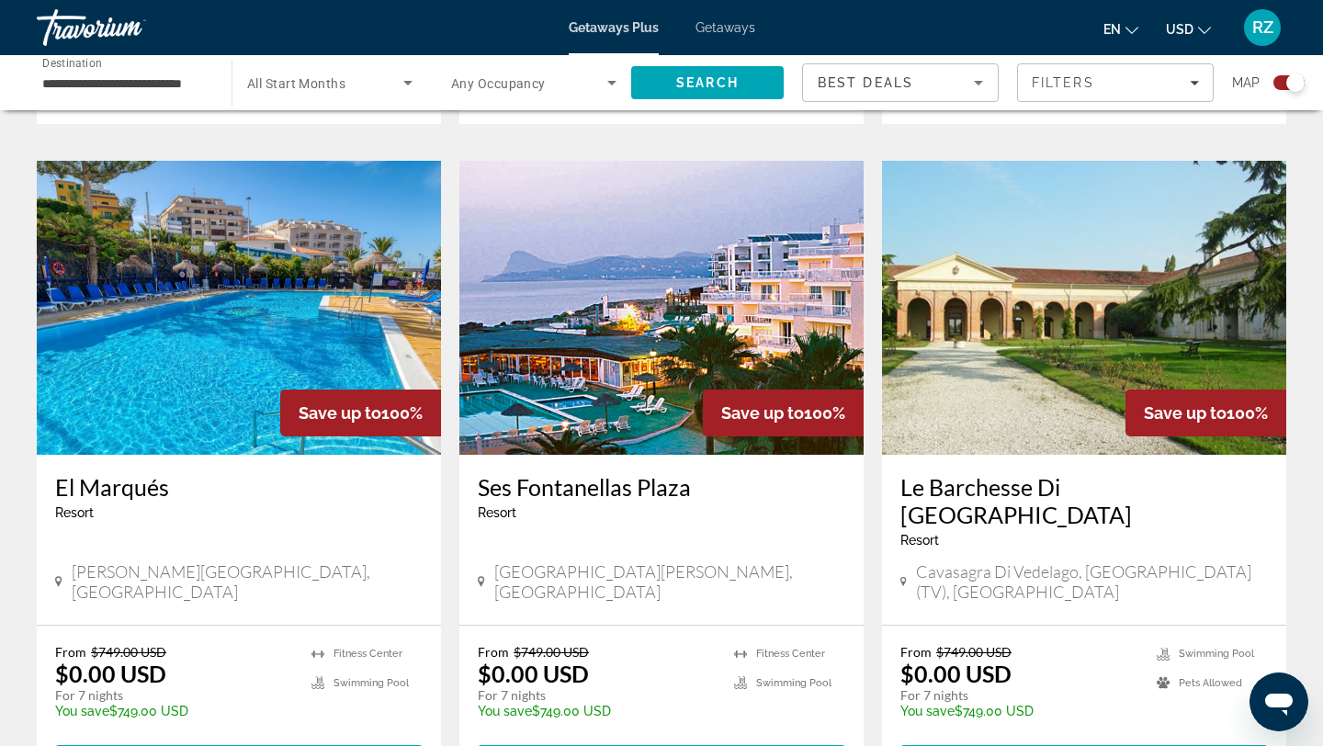
scroll to position [2529, 0]
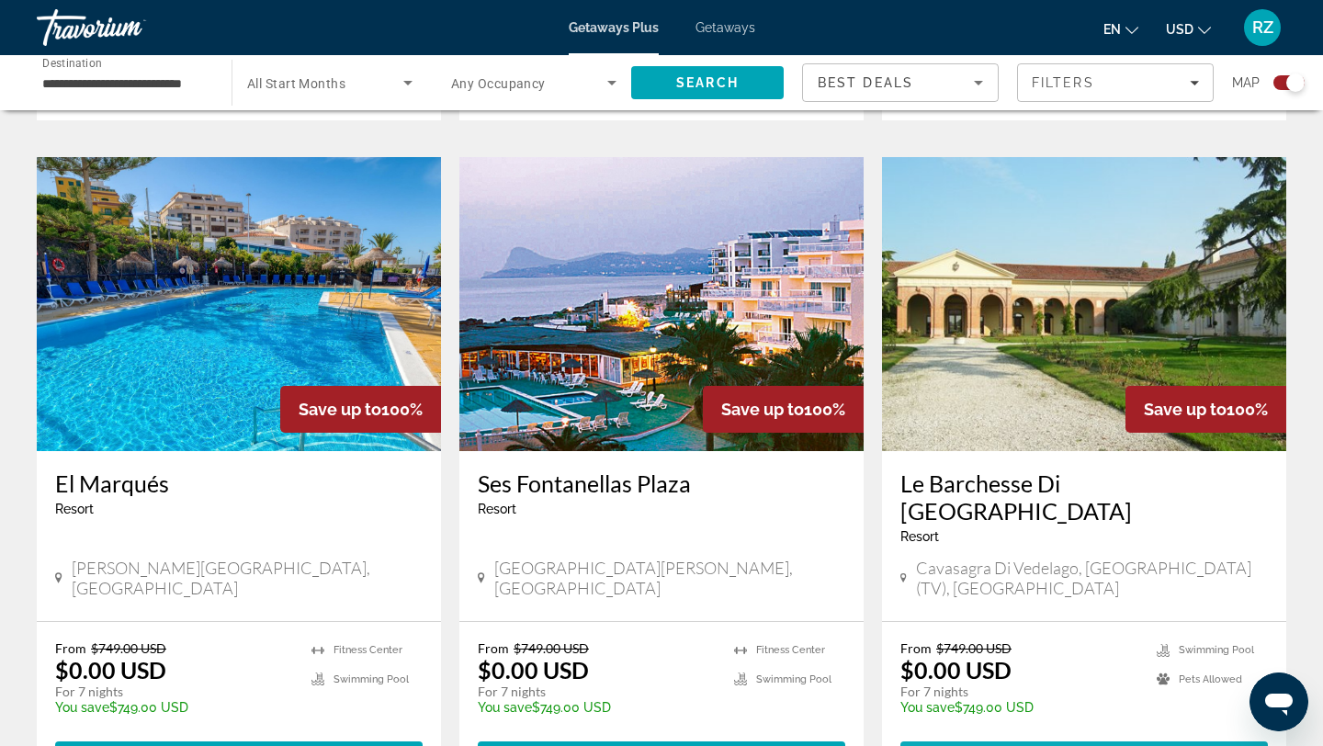
click at [1066, 745] on span "View Resort" at bounding box center [1049, 757] width 108 height 15
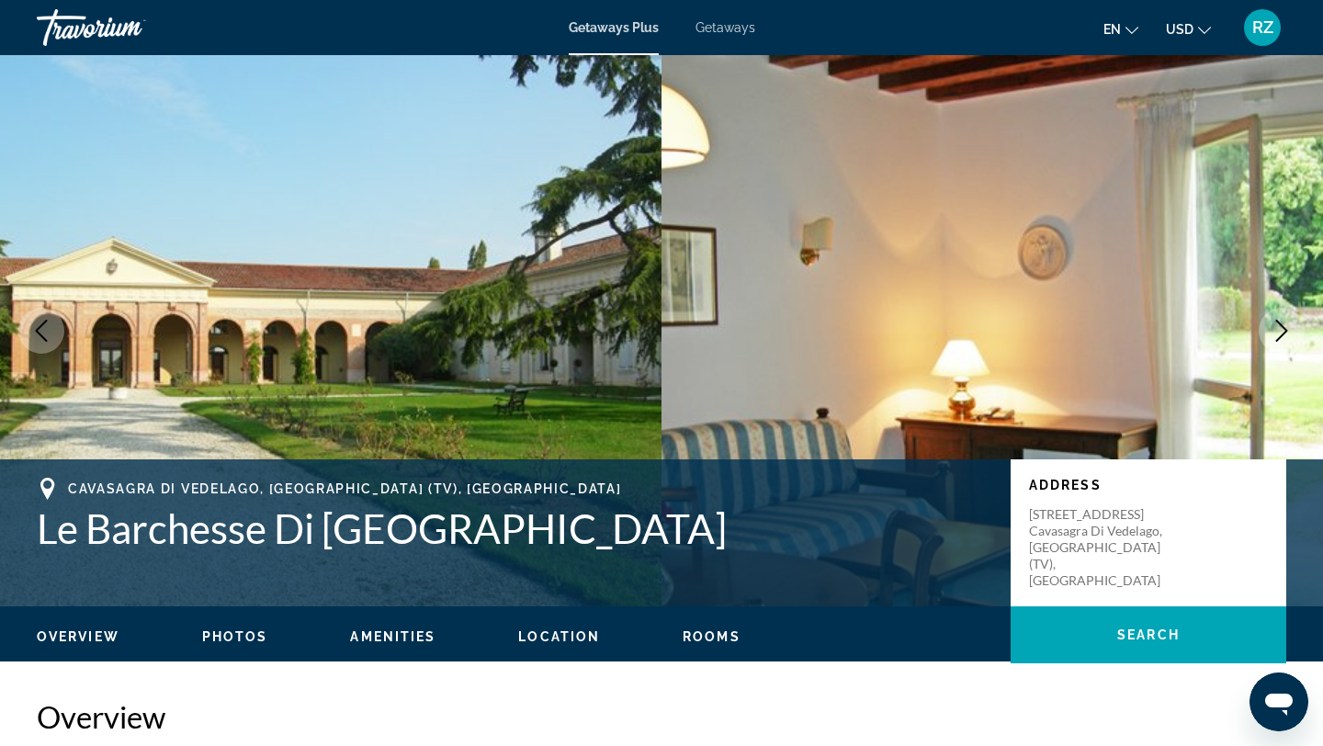
click at [1284, 326] on icon "Next image" at bounding box center [1281, 331] width 22 height 22
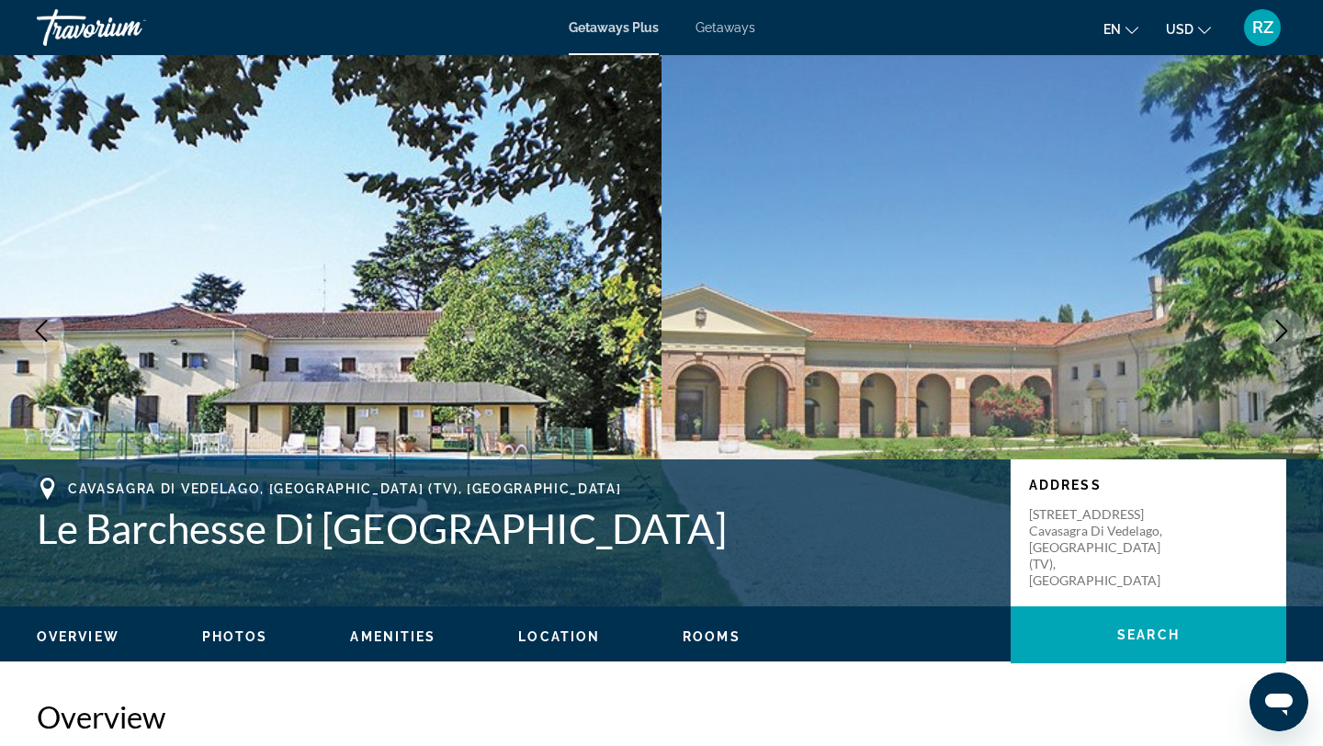
click at [1285, 328] on icon "Next image" at bounding box center [1282, 331] width 12 height 22
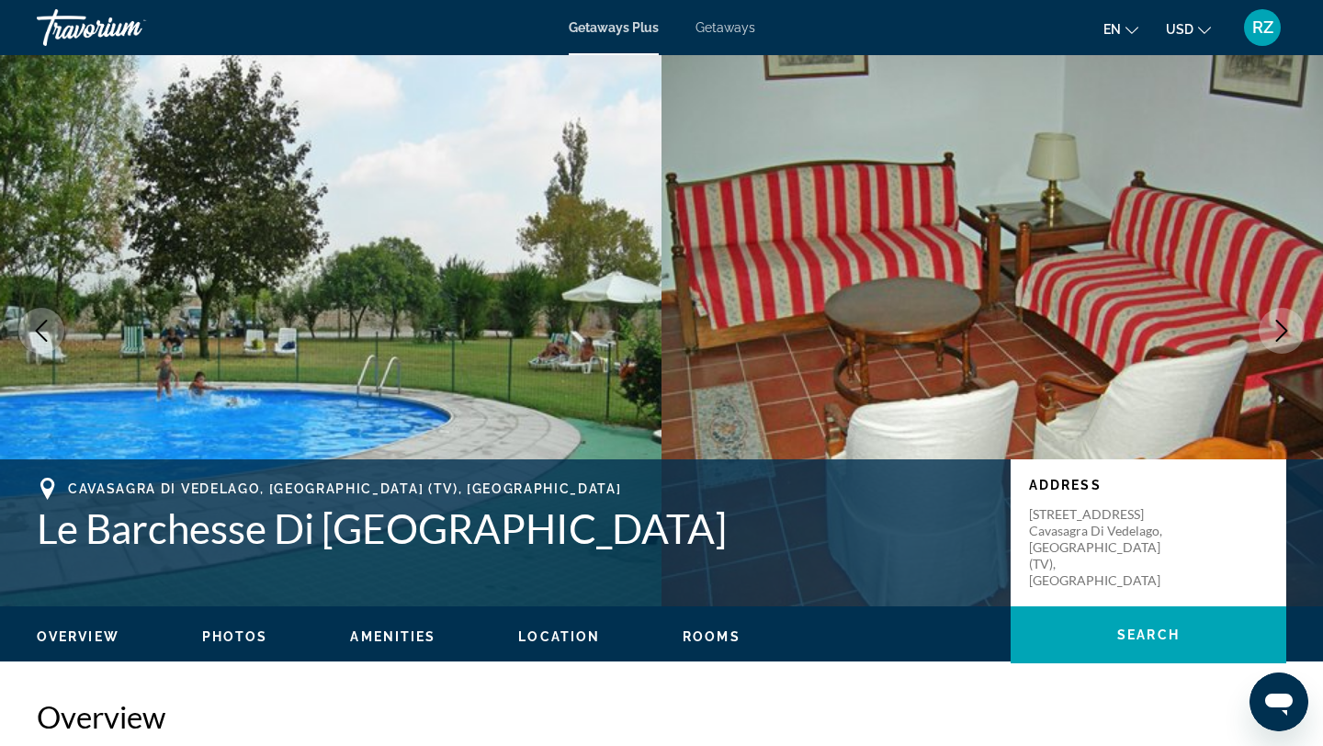
click at [1285, 328] on icon "Next image" at bounding box center [1282, 331] width 12 height 22
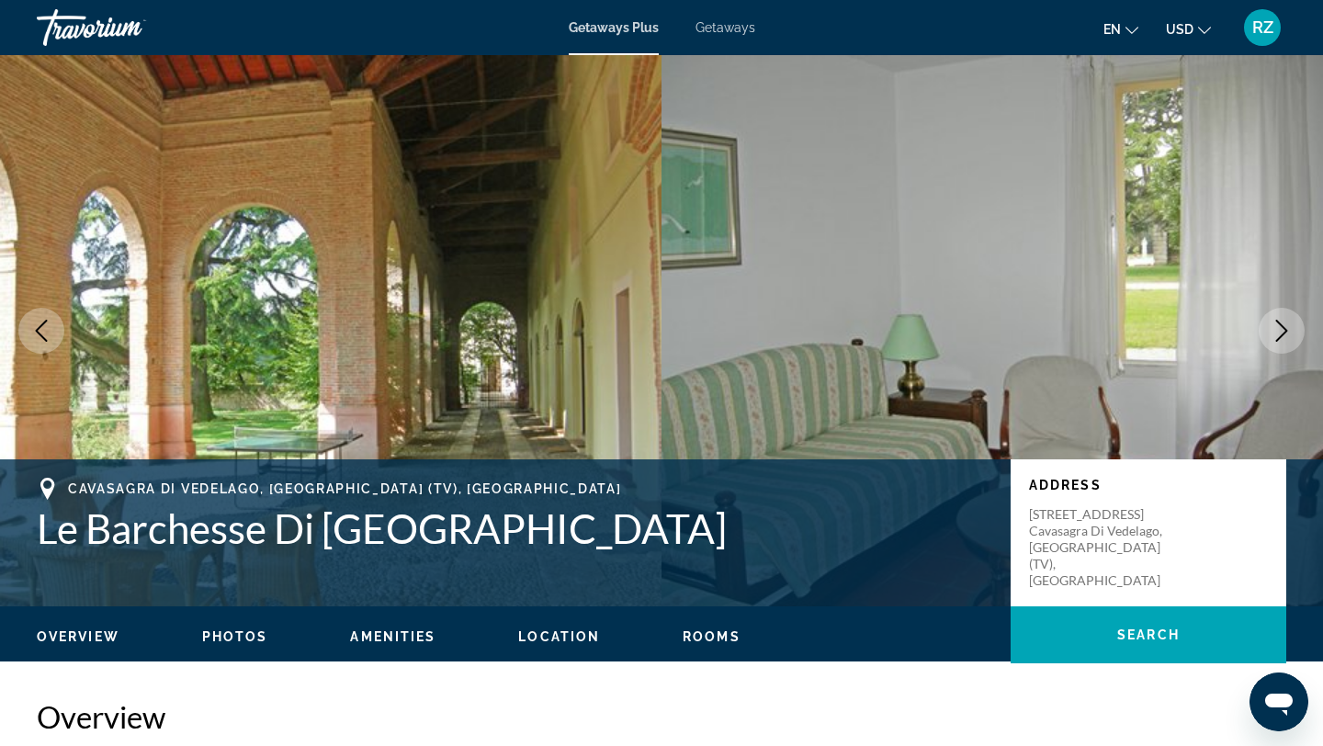
click at [1285, 328] on icon "Next image" at bounding box center [1282, 331] width 12 height 22
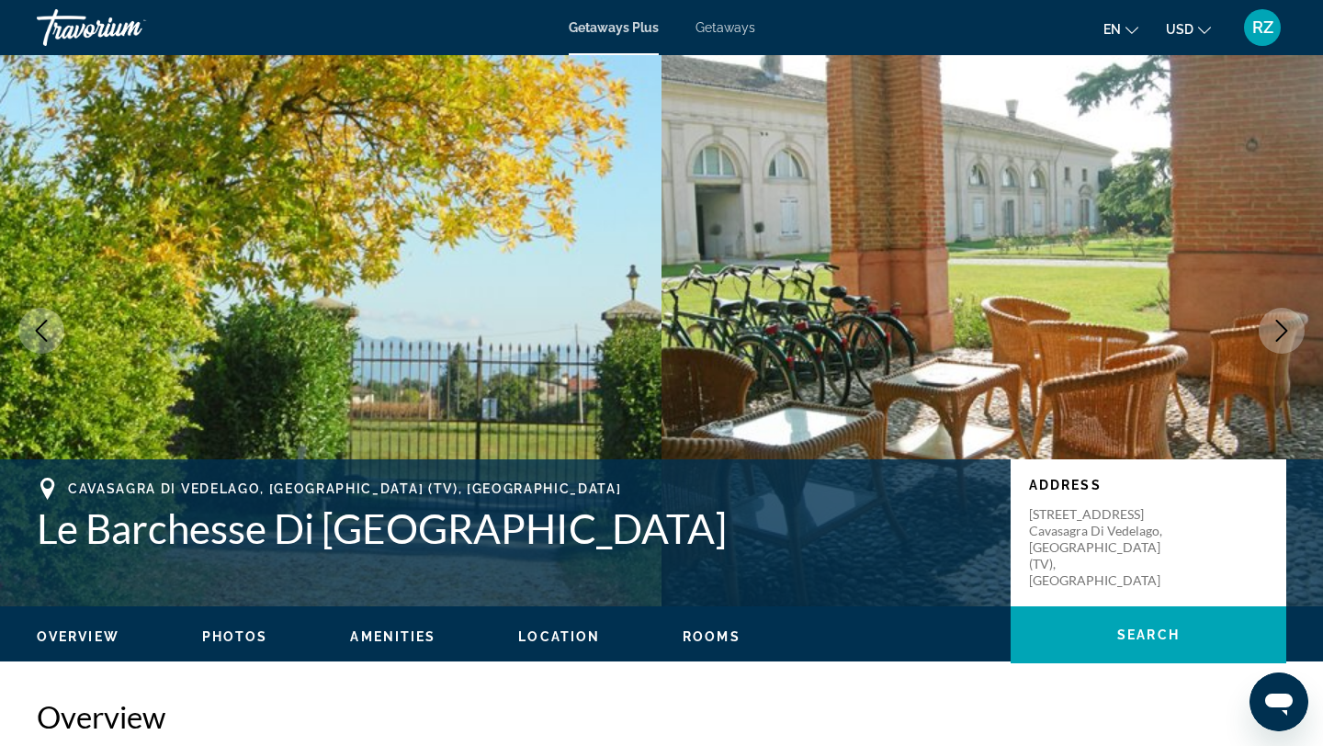
click at [1285, 328] on icon "Next image" at bounding box center [1281, 331] width 22 height 22
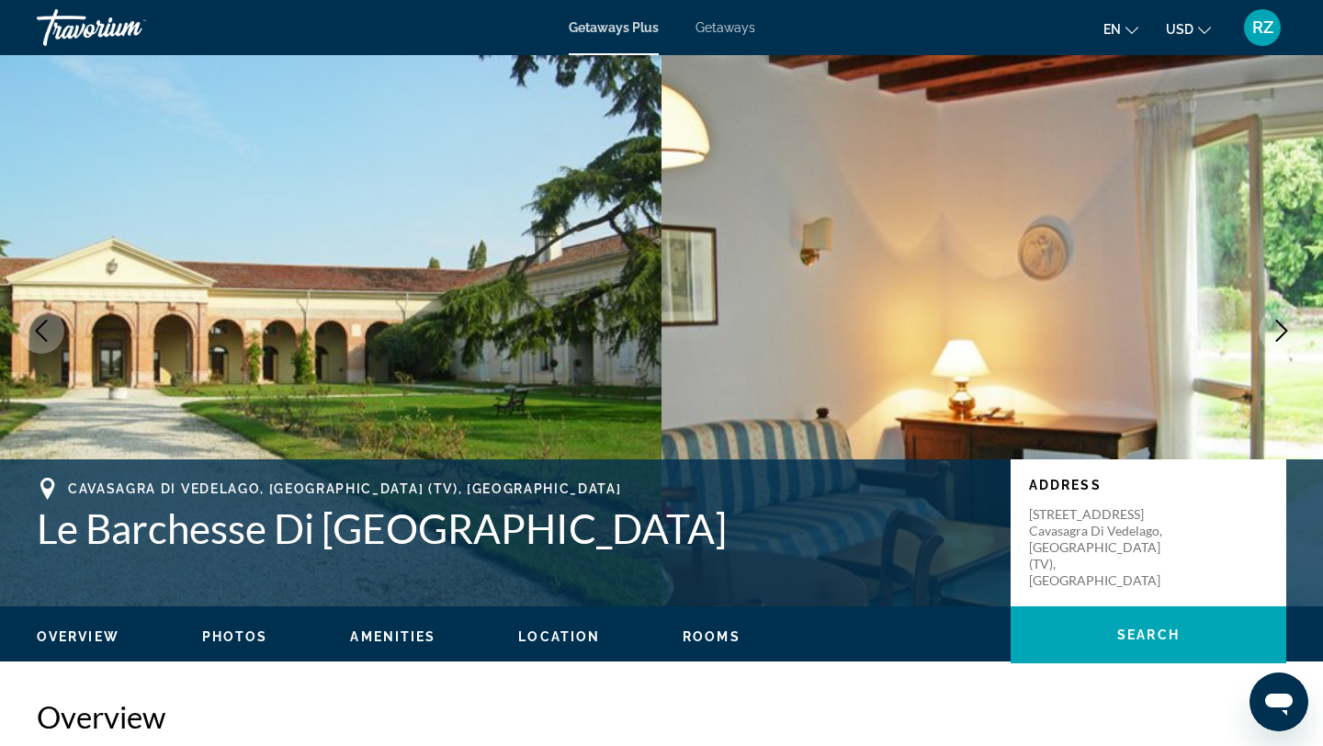
click at [1286, 329] on icon "Next image" at bounding box center [1281, 331] width 22 height 22
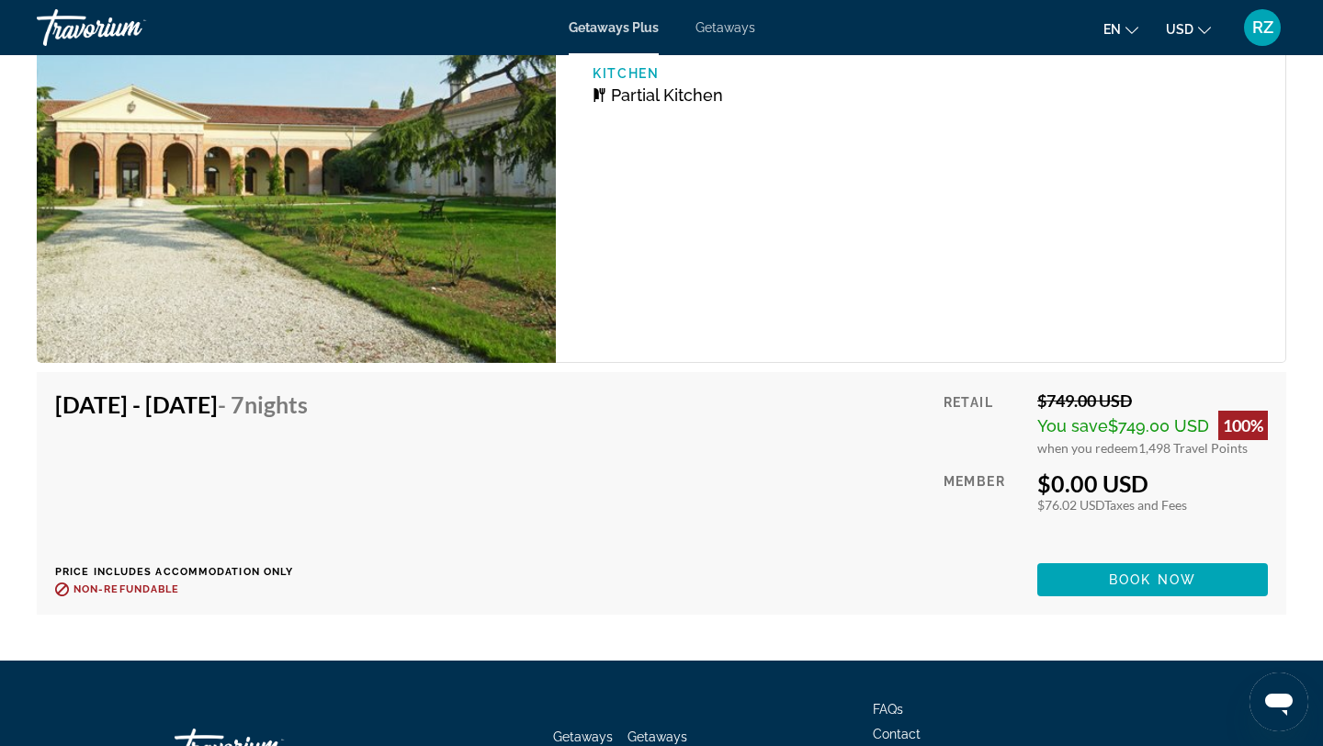
scroll to position [3454, 0]
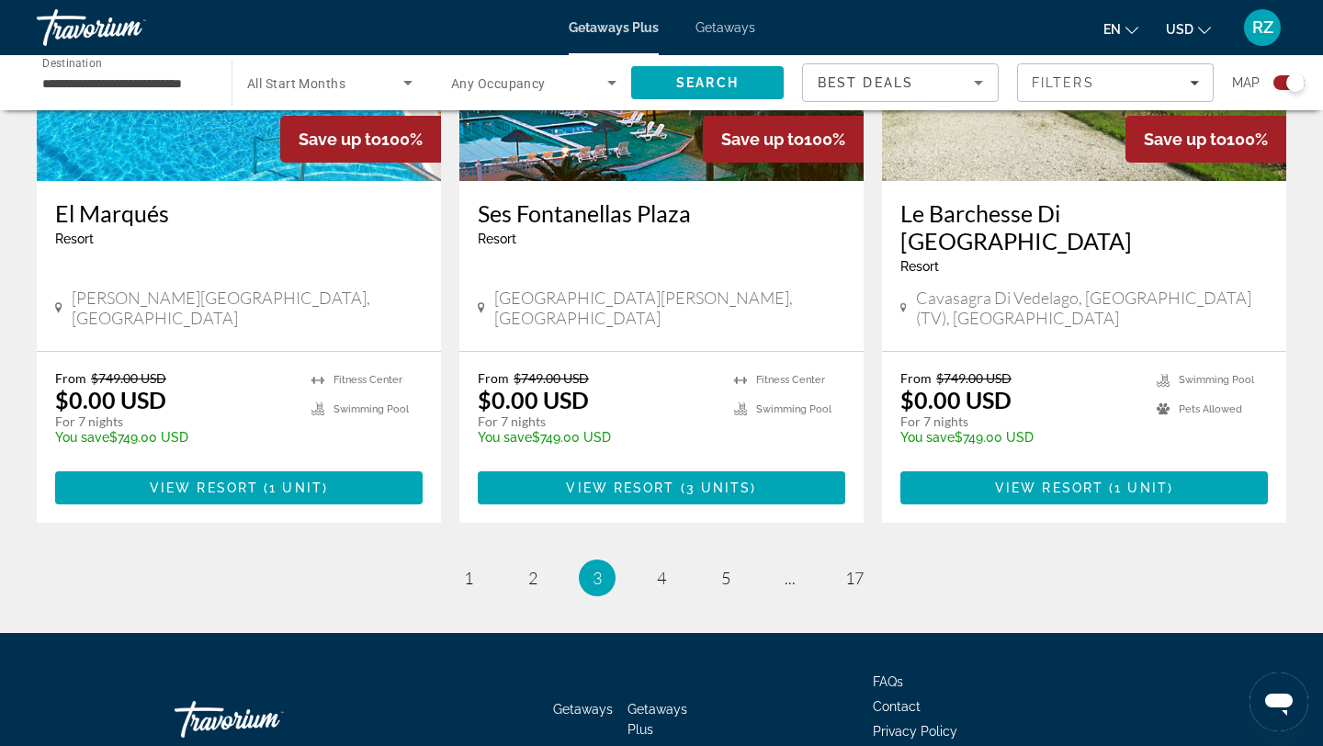
scroll to position [2819, 0]
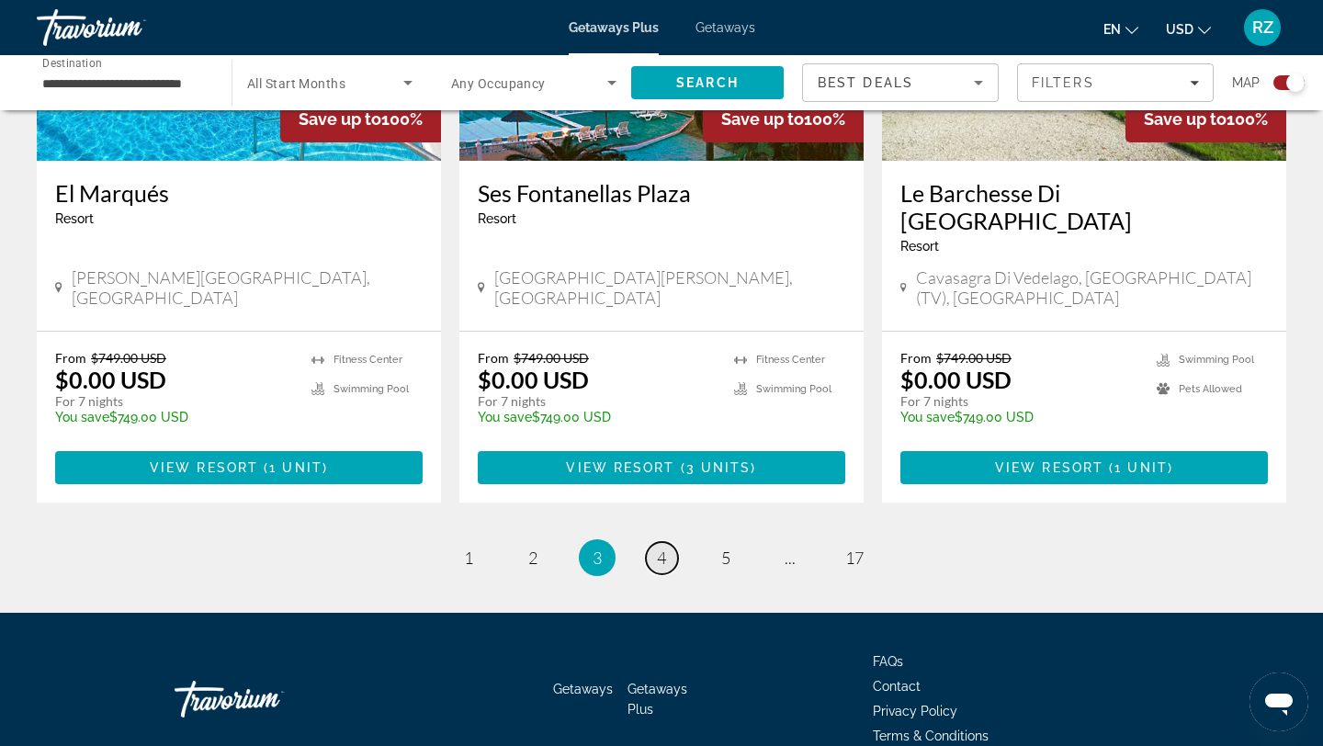
click at [666, 542] on link "page 4" at bounding box center [662, 558] width 32 height 32
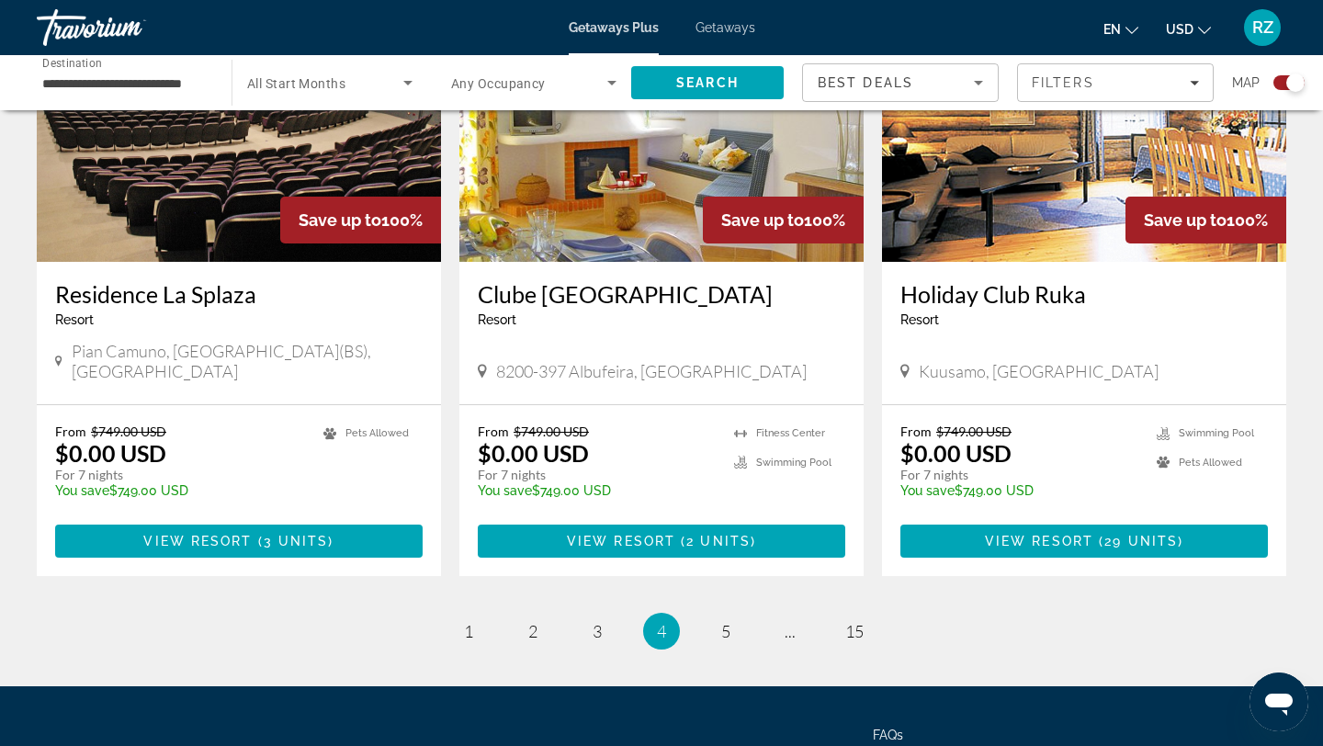
scroll to position [2795, 0]
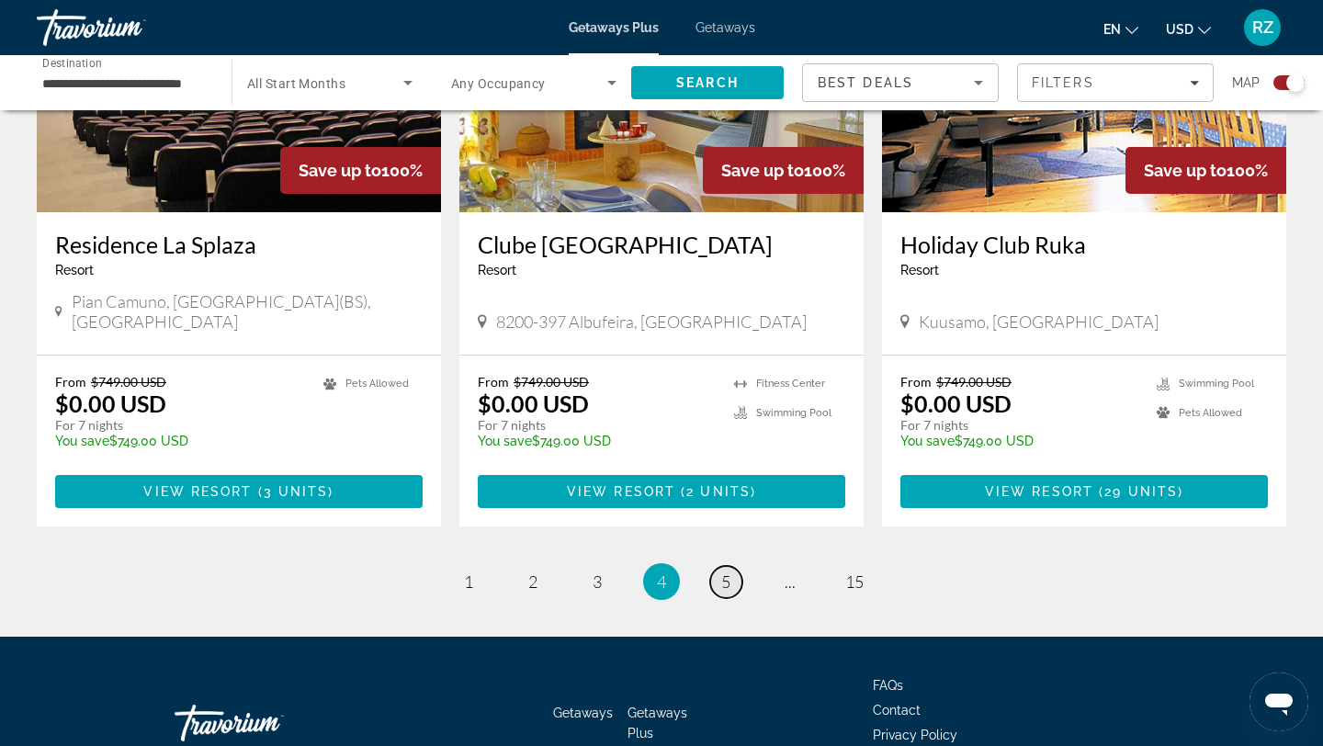
click at [722, 571] on span "5" at bounding box center [725, 581] width 9 height 20
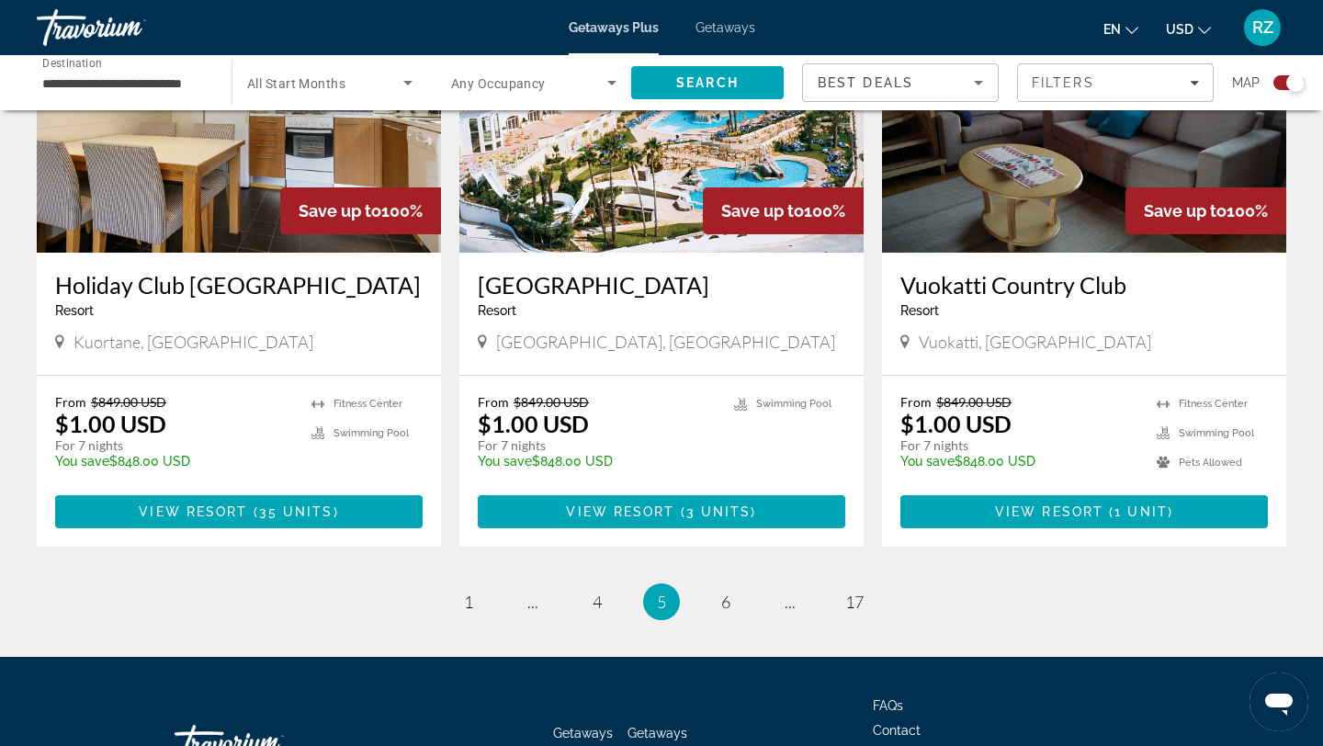
scroll to position [2850, 0]
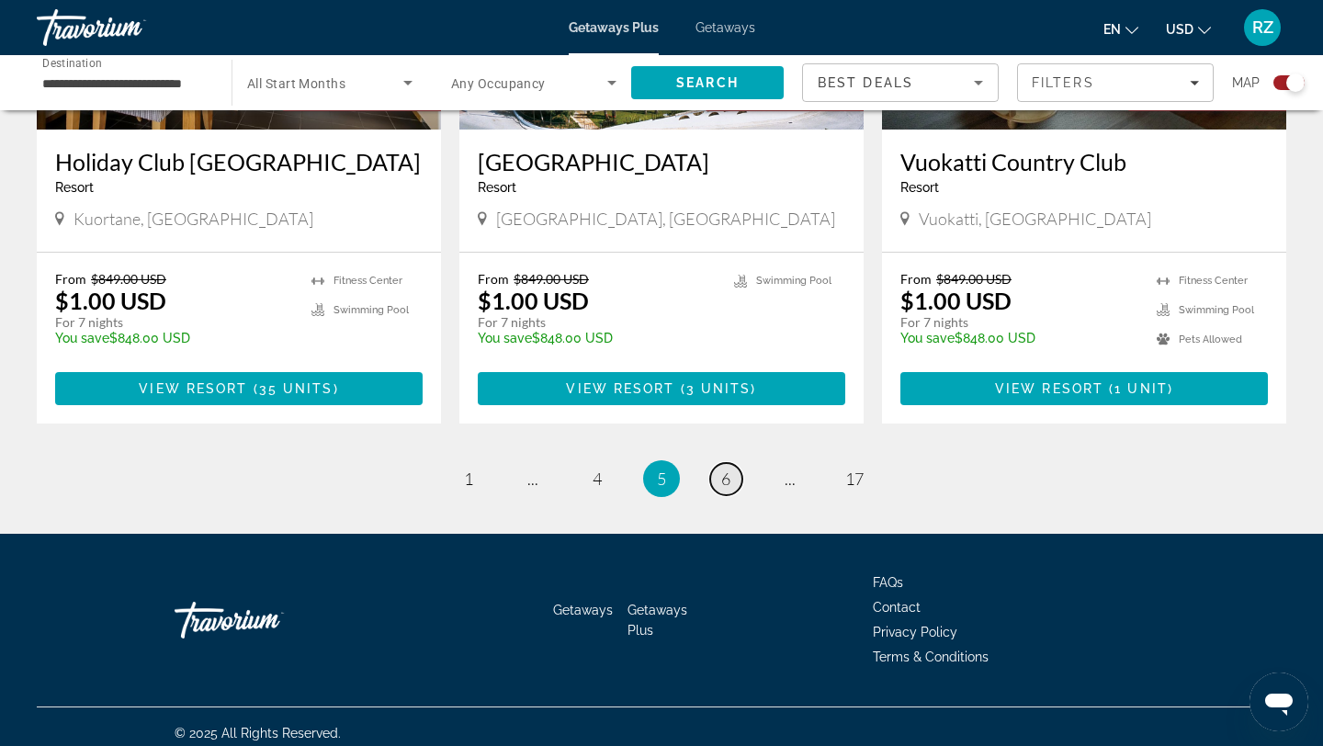
click at [731, 463] on link "page 6" at bounding box center [726, 479] width 32 height 32
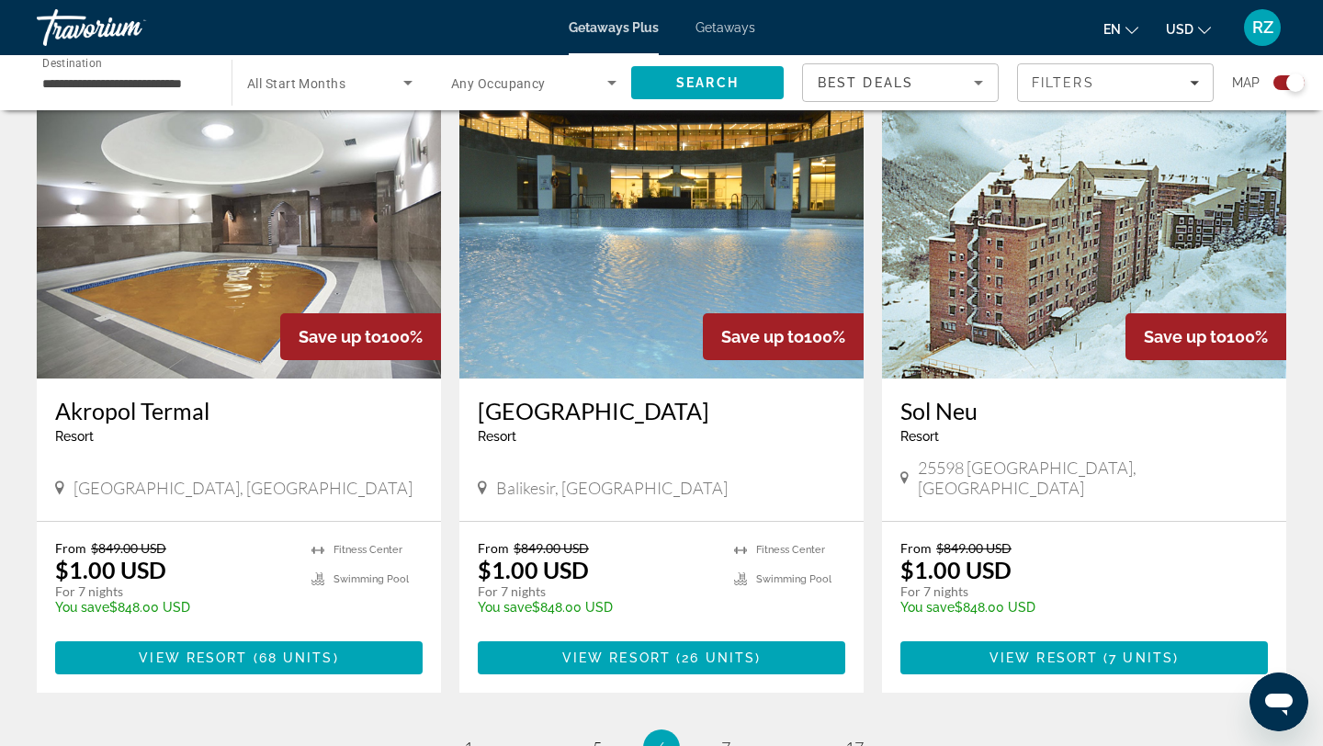
scroll to position [2617, 0]
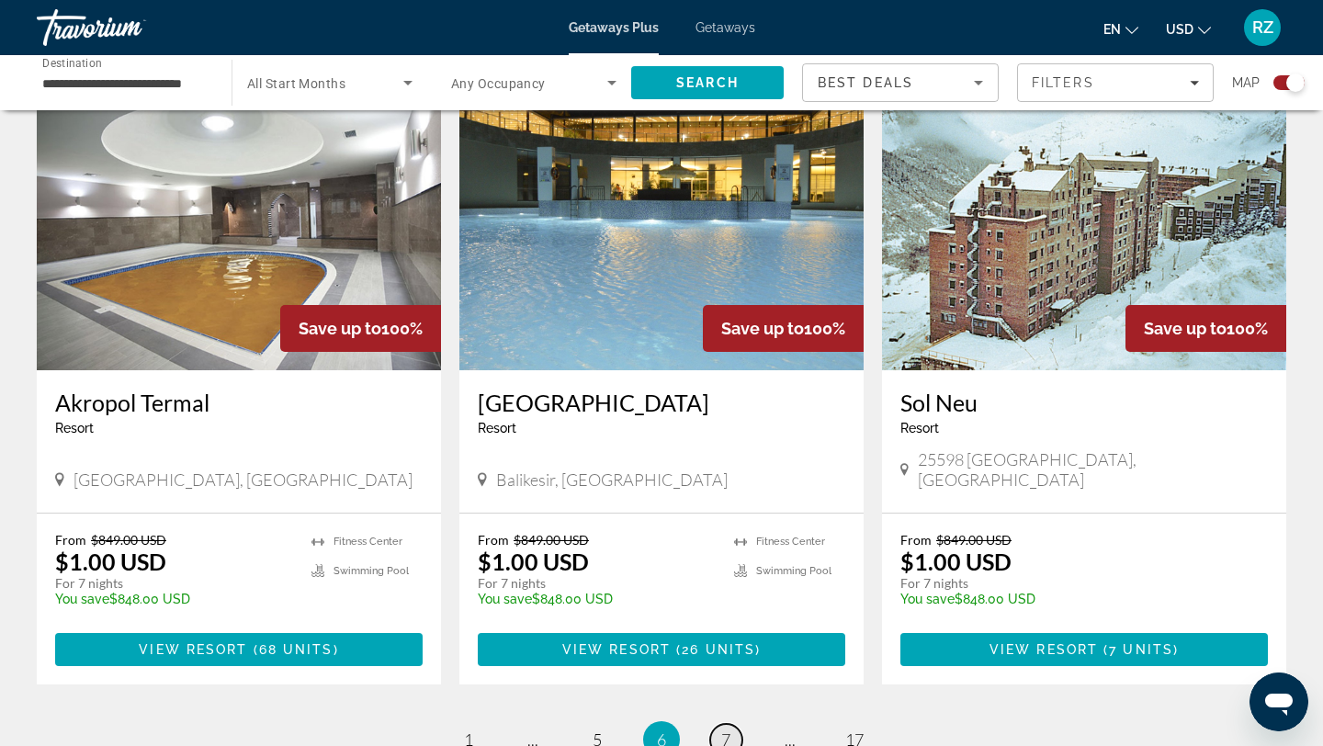
click at [728, 729] on span "7" at bounding box center [725, 739] width 9 height 20
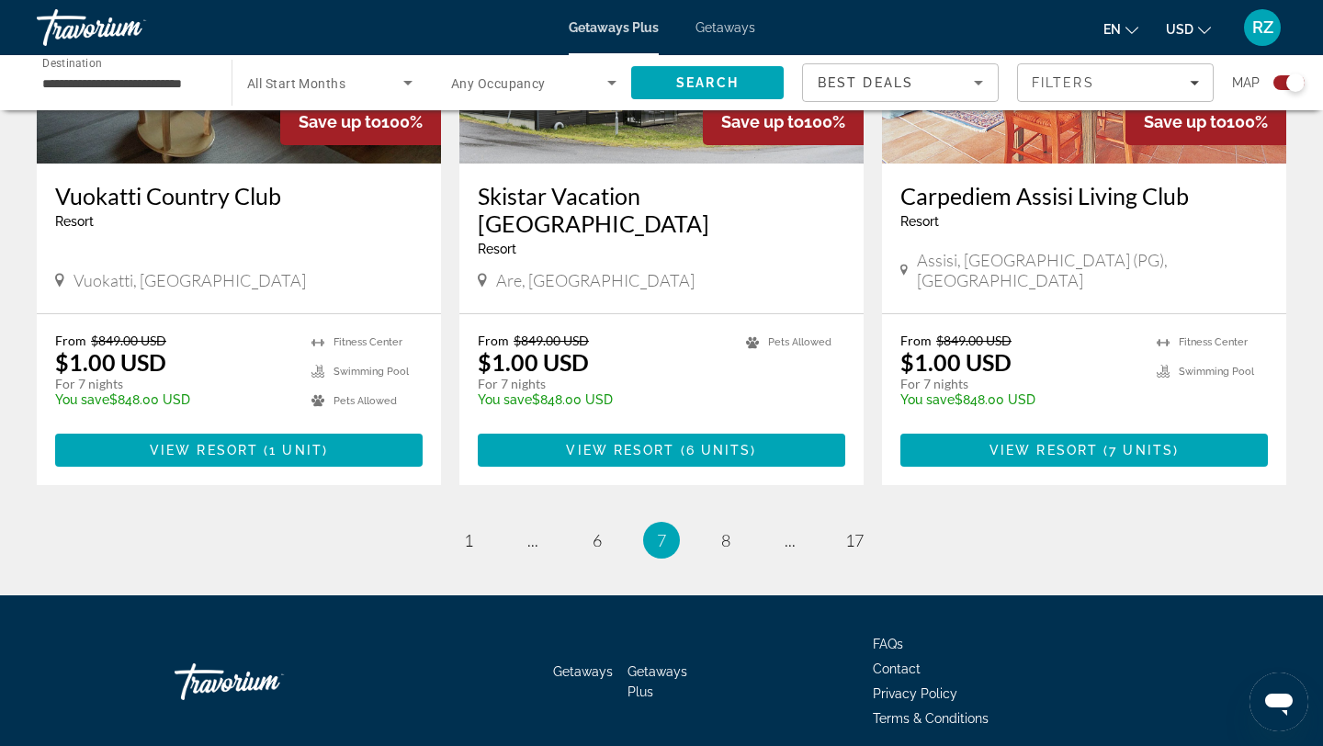
scroll to position [2795, 0]
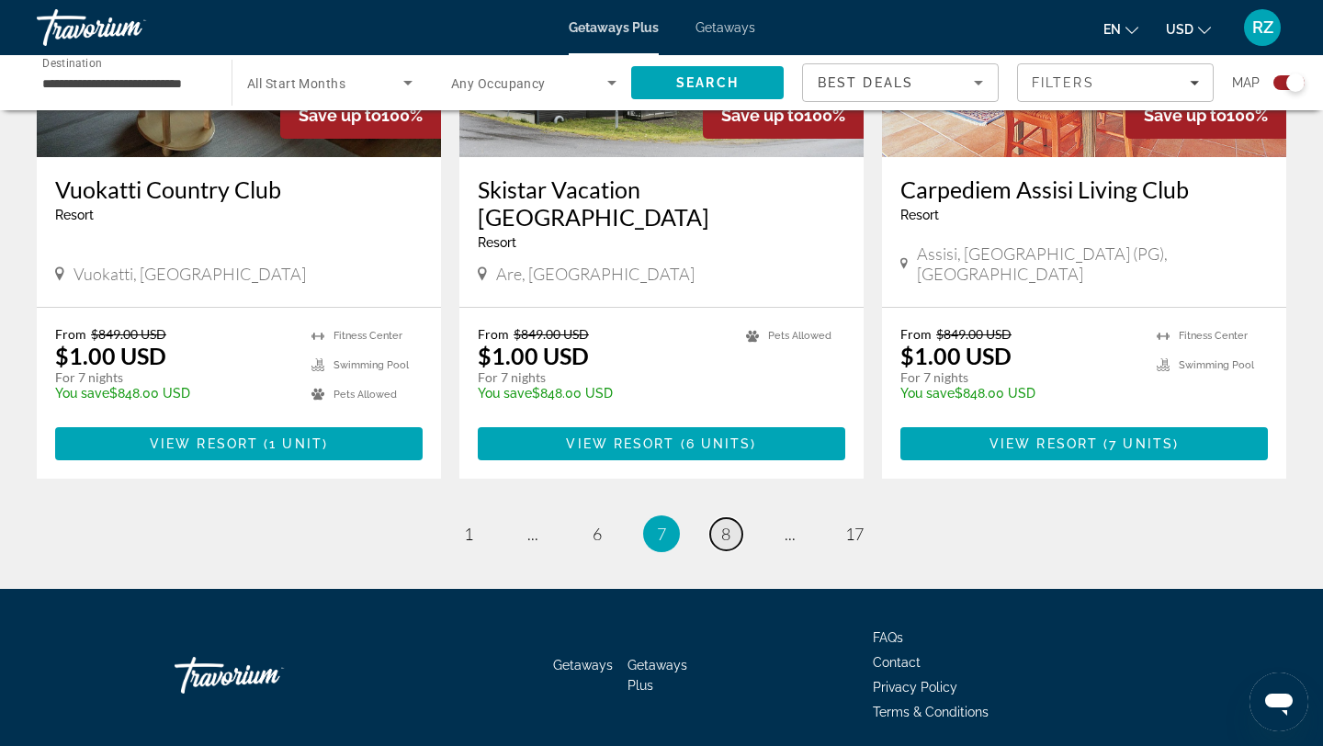
click at [716, 518] on link "page 8" at bounding box center [726, 534] width 32 height 32
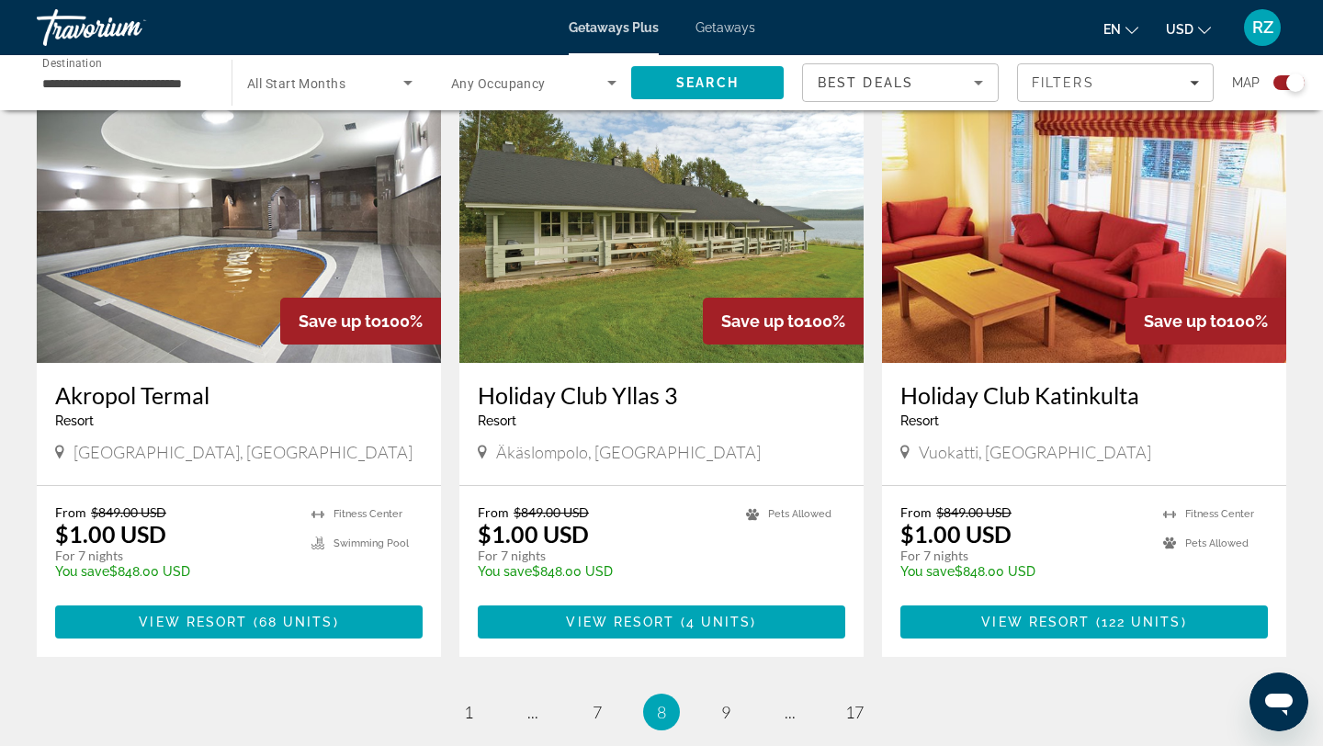
scroll to position [2628, 0]
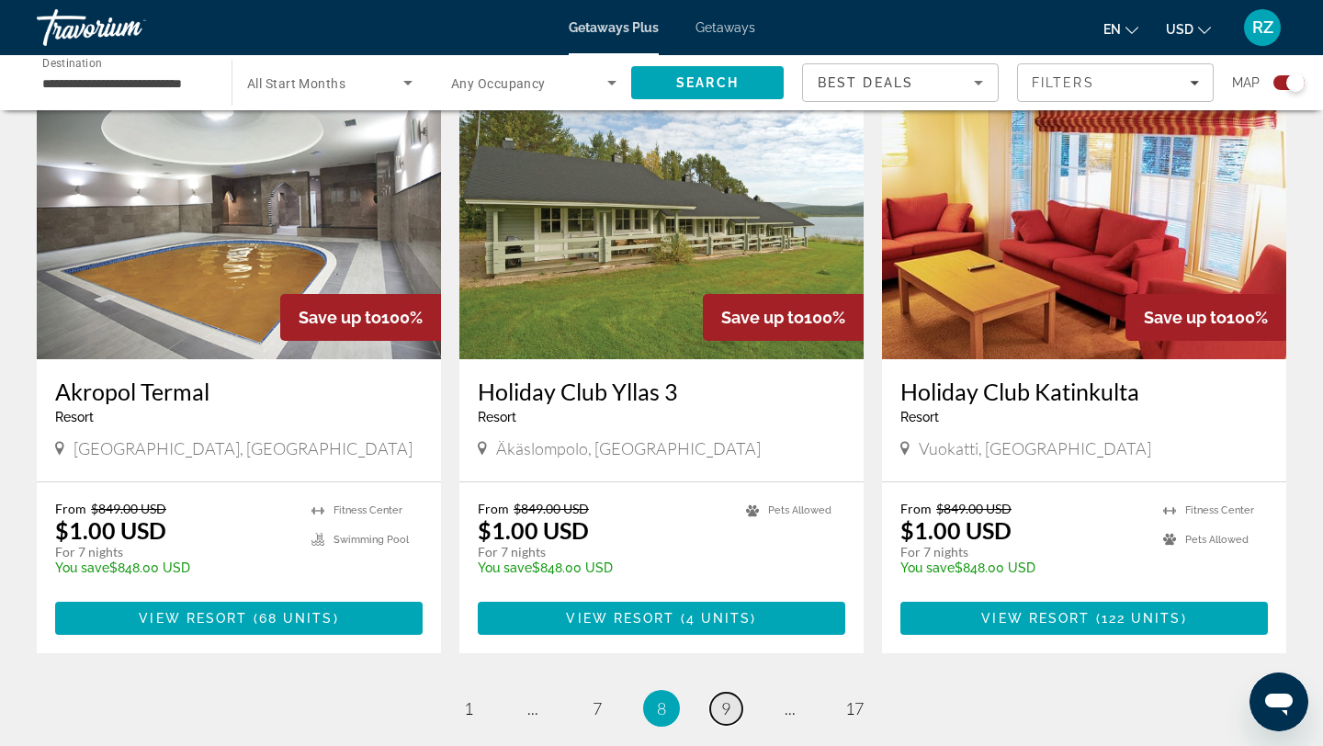
click at [724, 698] on span "9" at bounding box center [725, 708] width 9 height 20
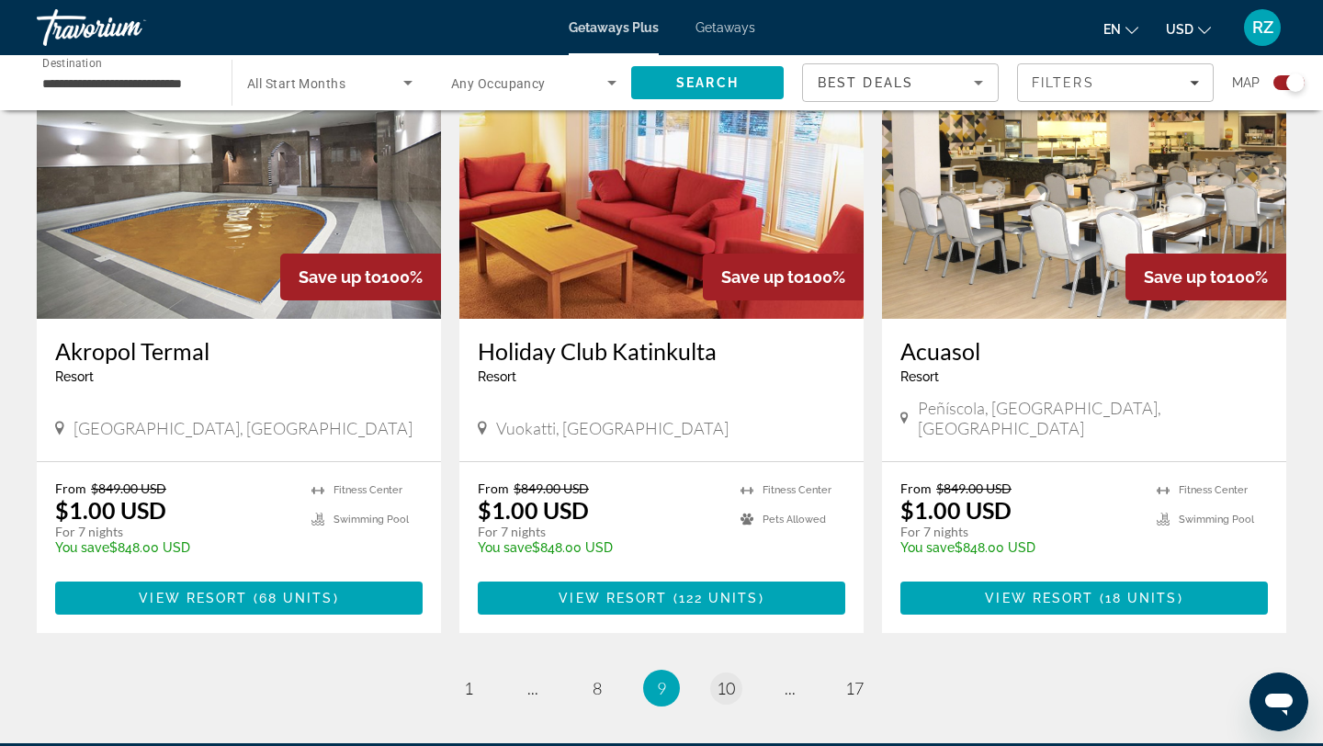
scroll to position [2661, 0]
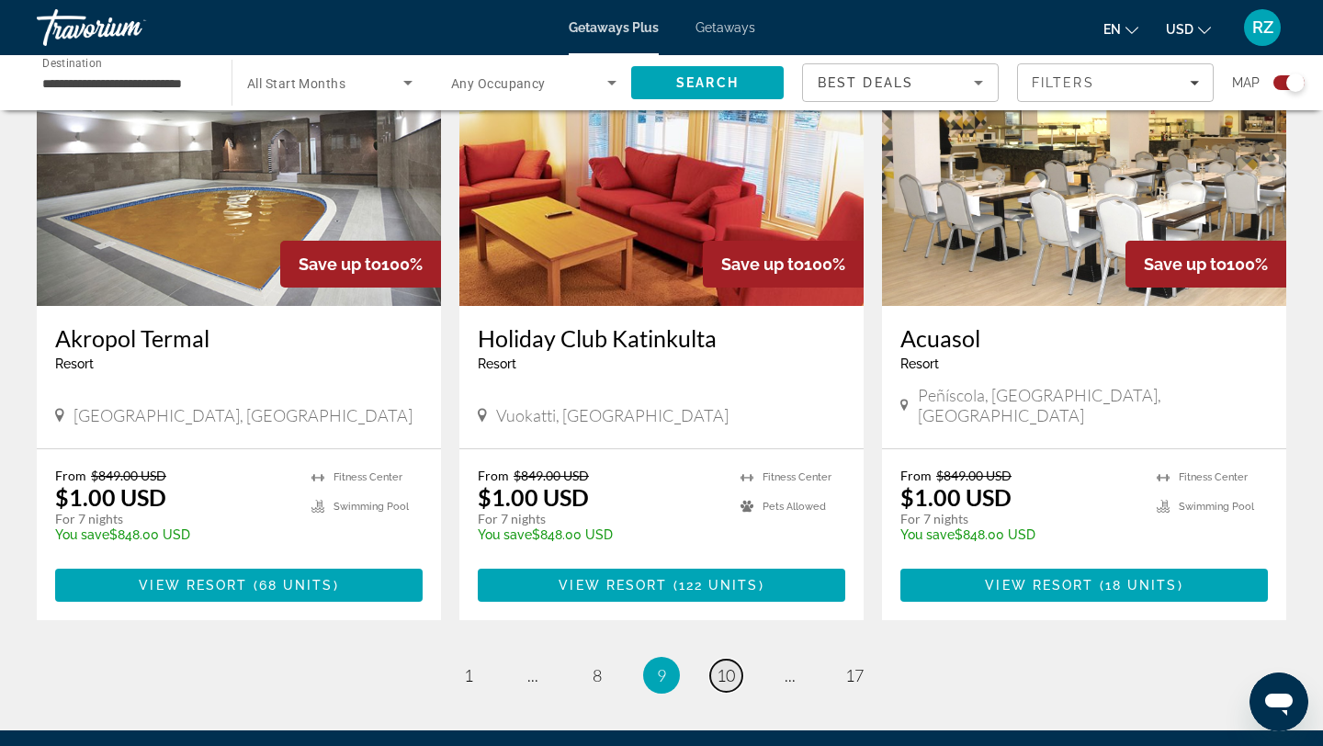
click at [726, 660] on link "page 10" at bounding box center [726, 676] width 32 height 32
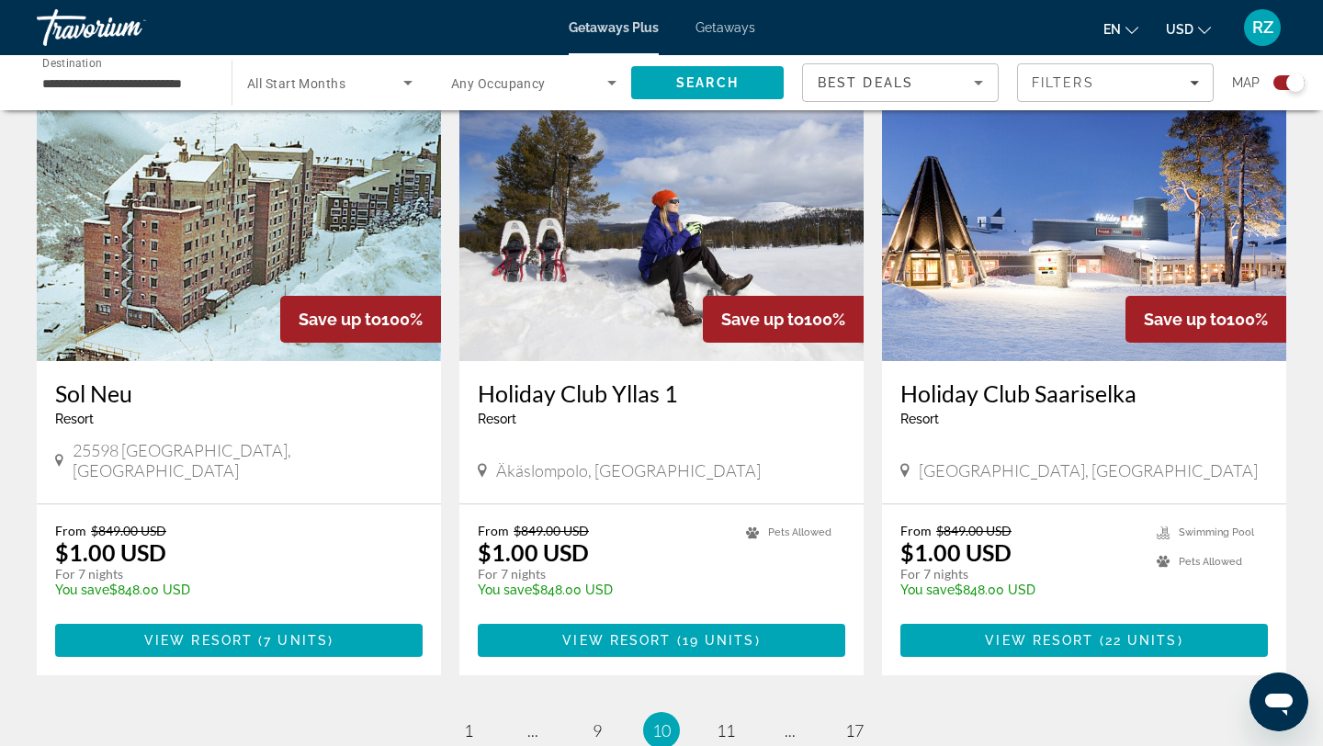
scroll to position [2795, 0]
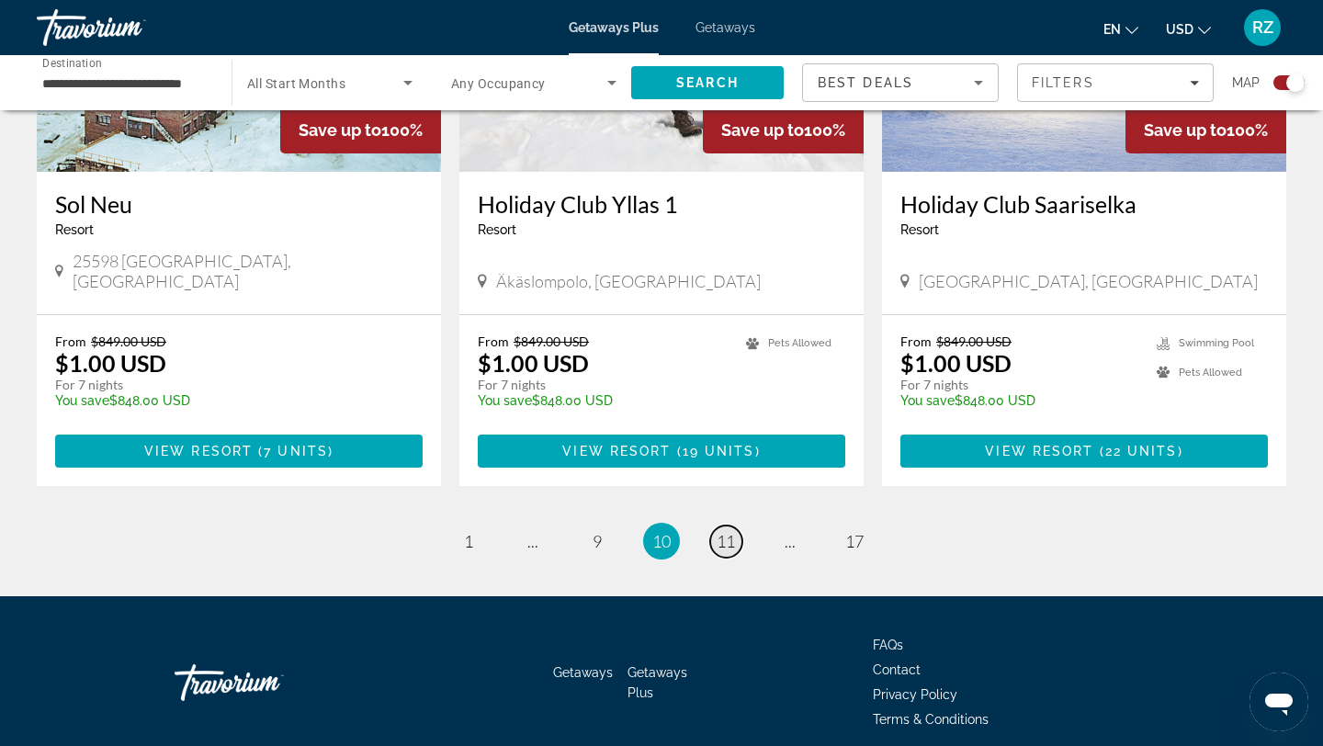
click at [718, 531] on span "11" at bounding box center [725, 541] width 18 height 20
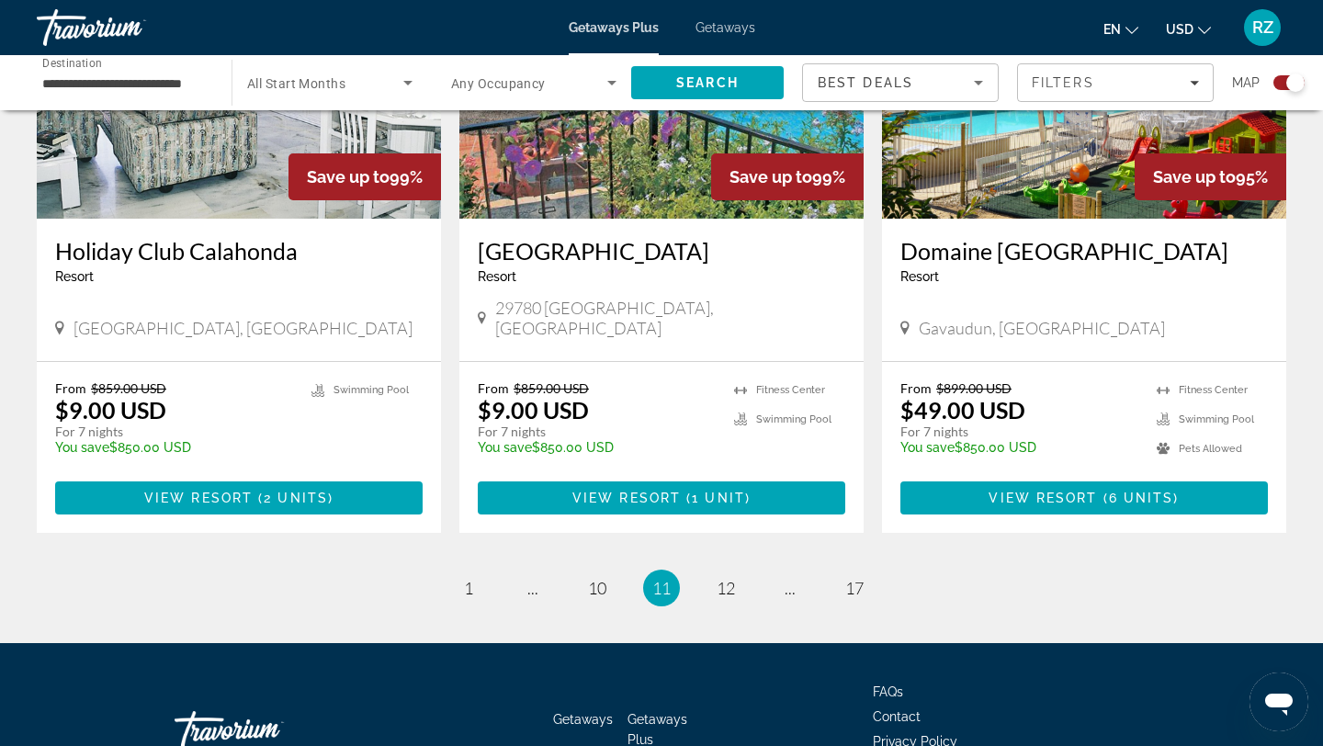
scroll to position [2795, 0]
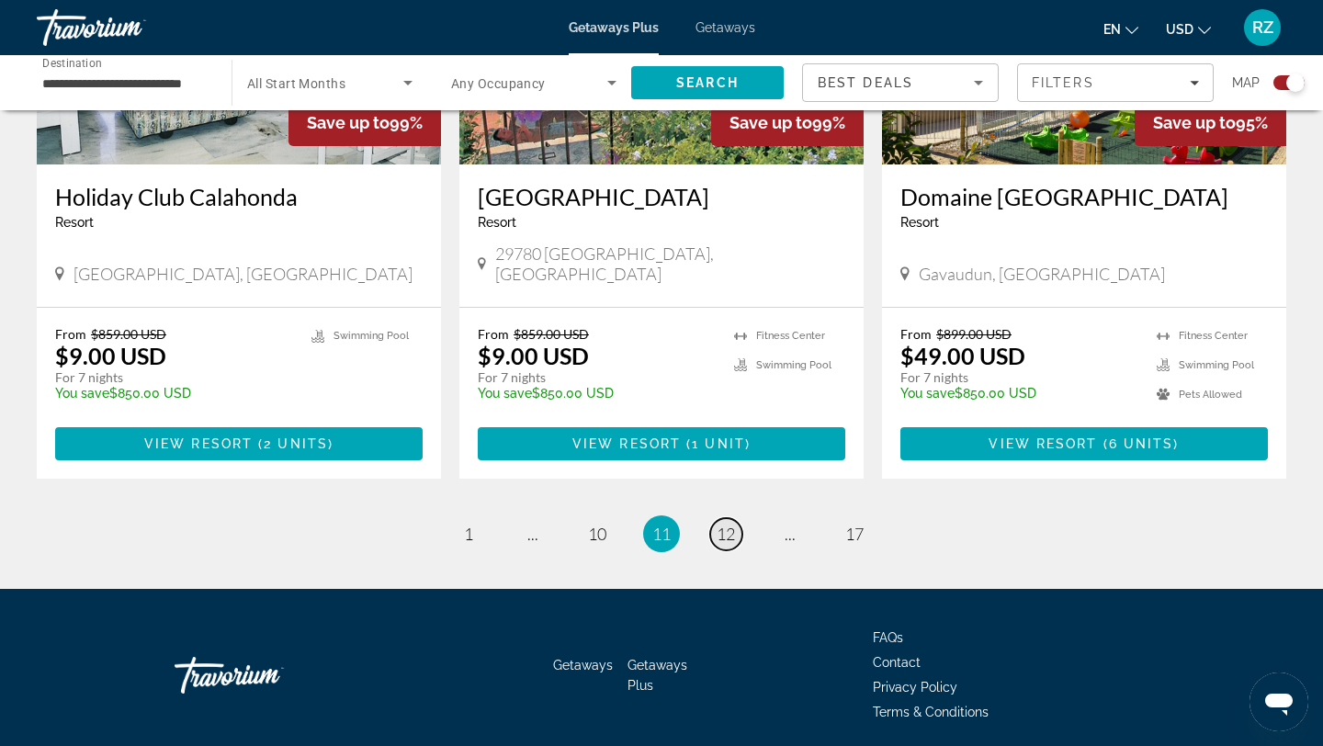
click at [719, 524] on span "12" at bounding box center [725, 534] width 18 height 20
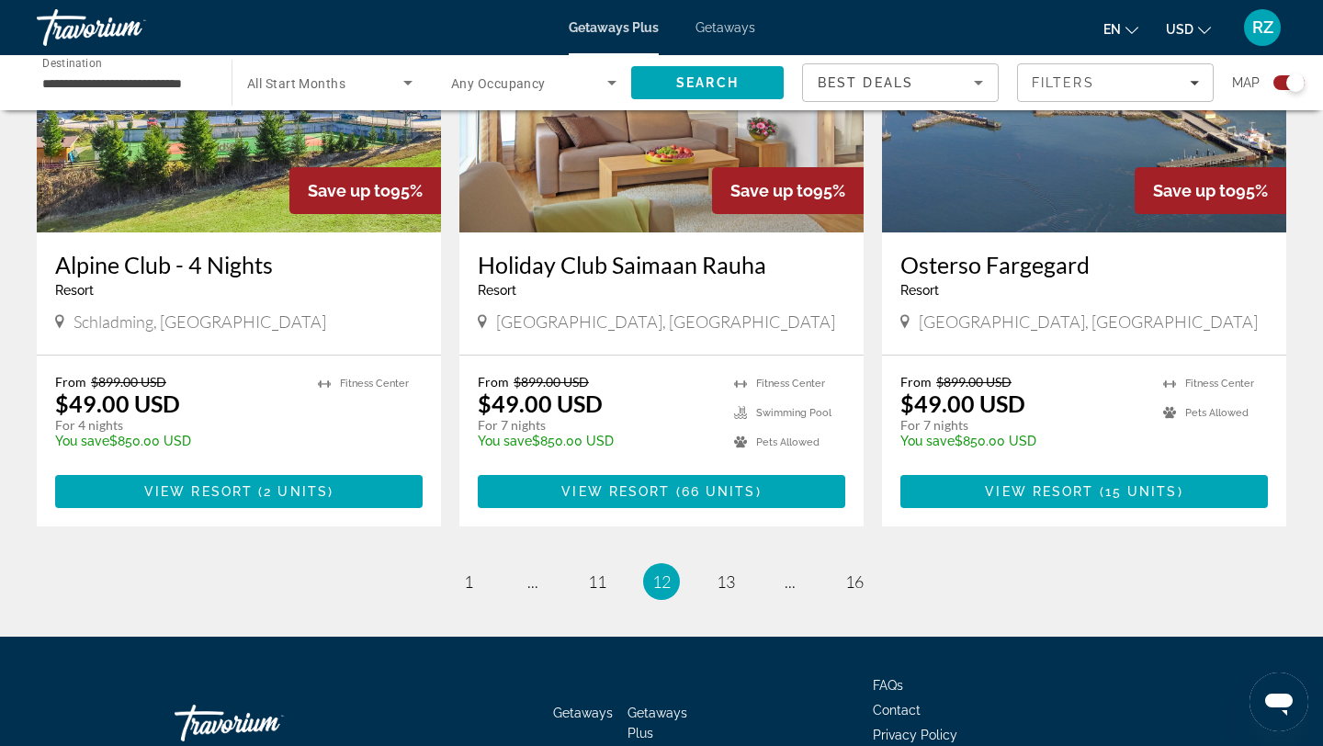
scroll to position [2795, 0]
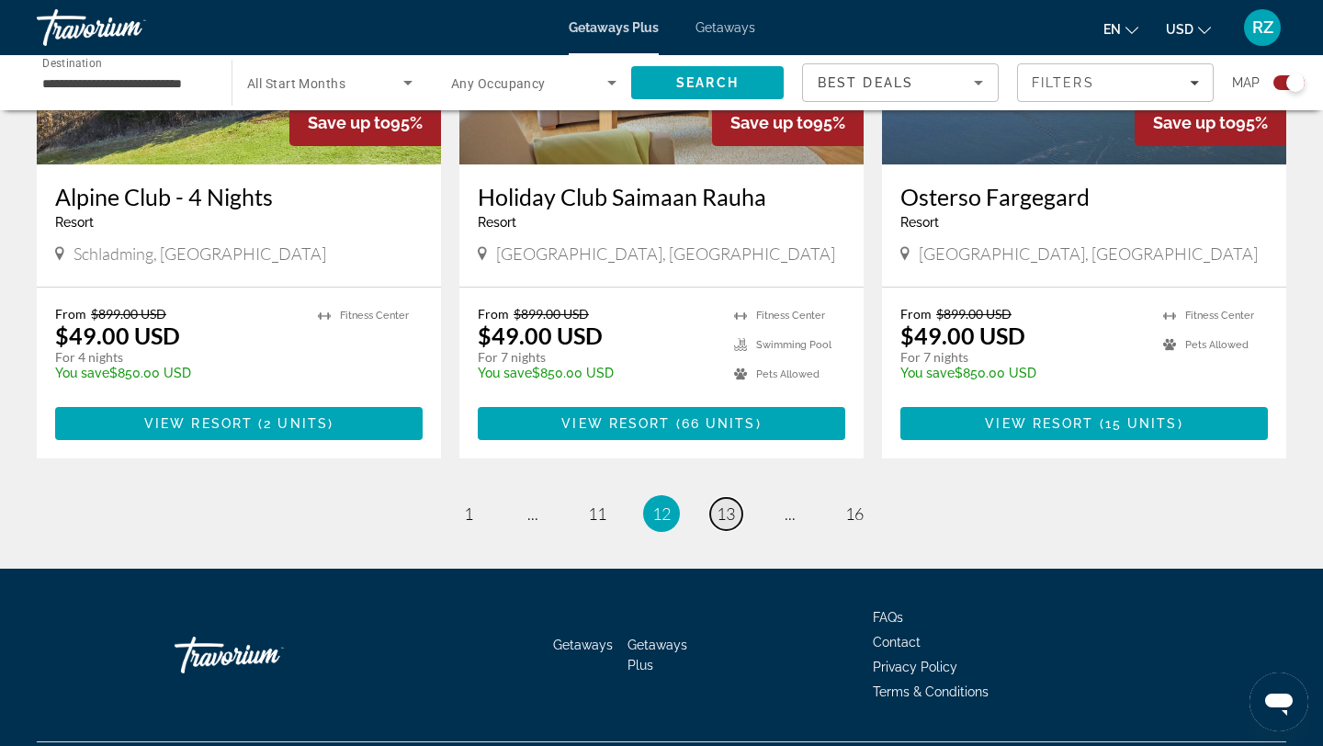
click at [722, 503] on span "13" at bounding box center [725, 513] width 18 height 20
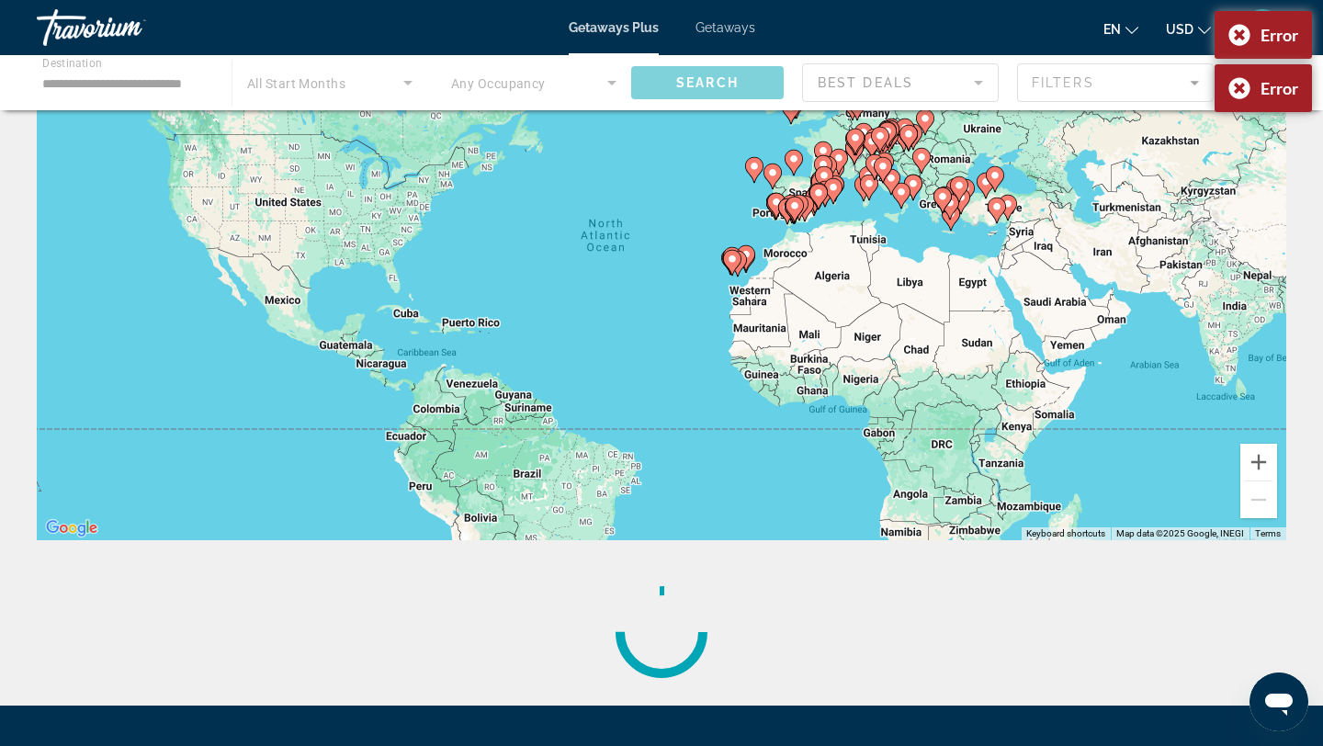
scroll to position [324, 0]
